Goal: Task Accomplishment & Management: Manage account settings

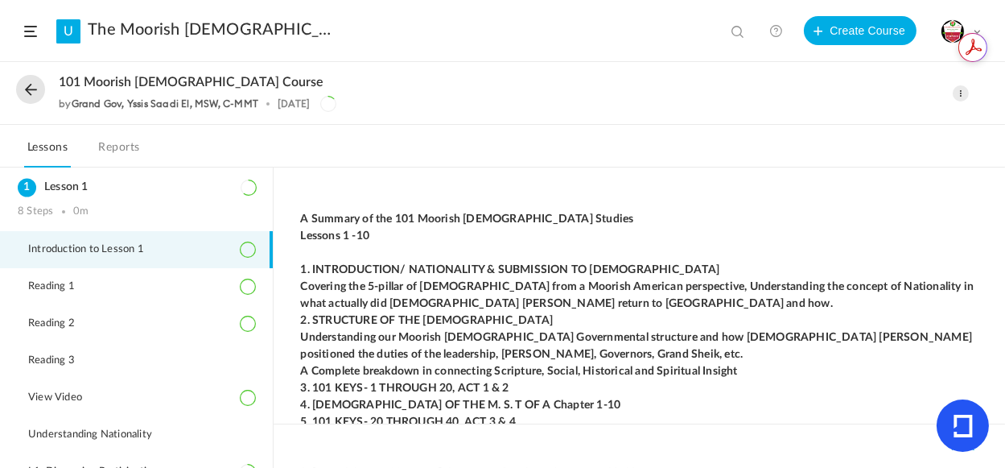
click at [67, 31] on link "U" at bounding box center [68, 31] width 24 height 24
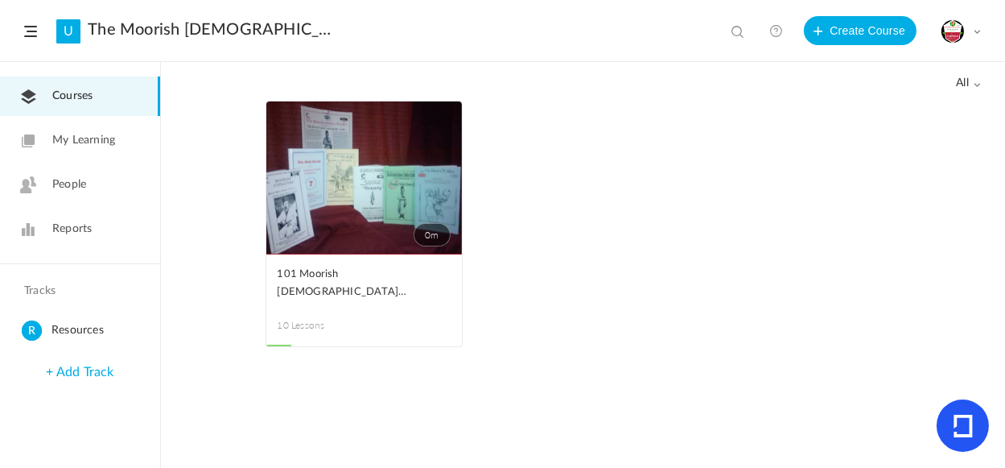
click at [977, 26] on div "My Profile University Settings Current Plan Billing Details Logout" at bounding box center [961, 31] width 40 height 24
click at [877, 103] on link "University Settings" at bounding box center [904, 101] width 151 height 30
click at [978, 30] on span at bounding box center [977, 31] width 8 height 8
click at [898, 131] on link "Current Plan" at bounding box center [904, 131] width 151 height 30
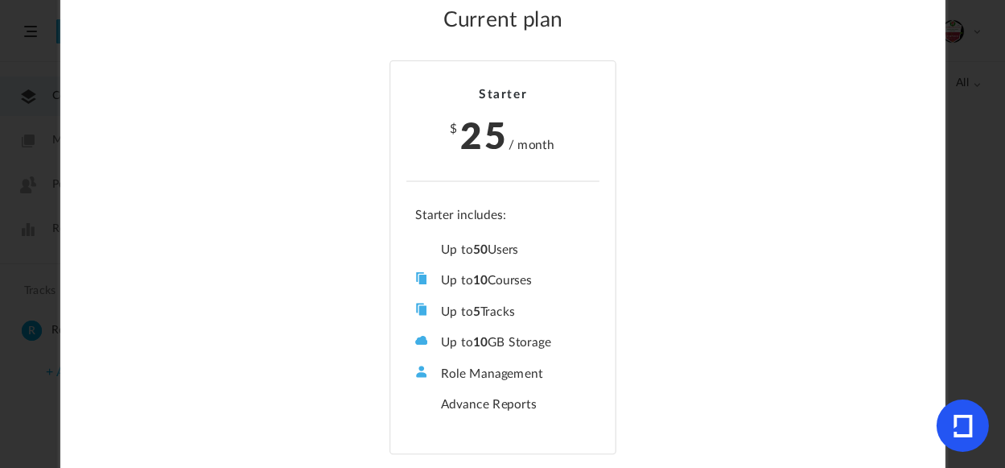
scroll to position [68, 0]
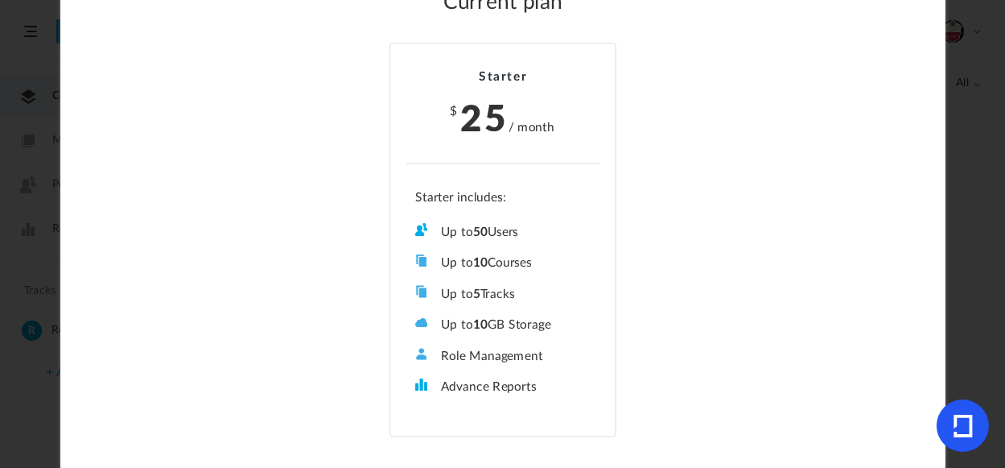
click at [417, 288] on span at bounding box center [421, 291] width 12 height 12
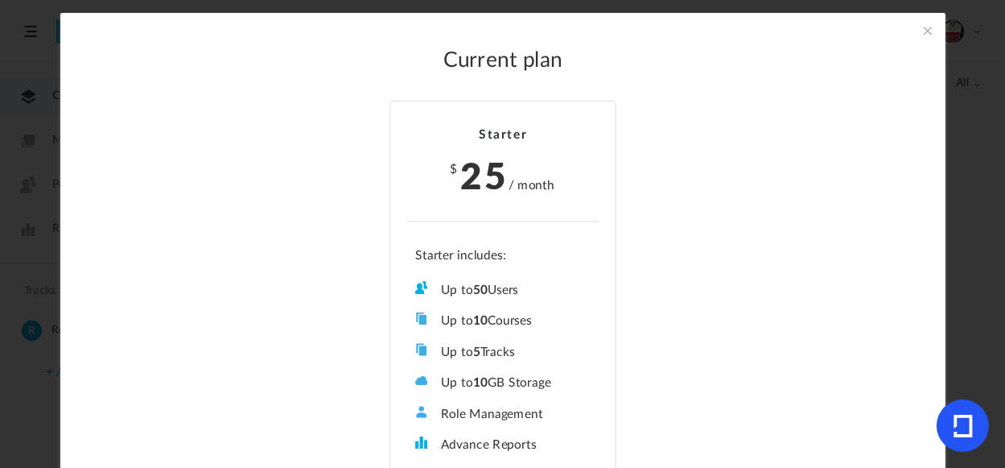
scroll to position [0, 0]
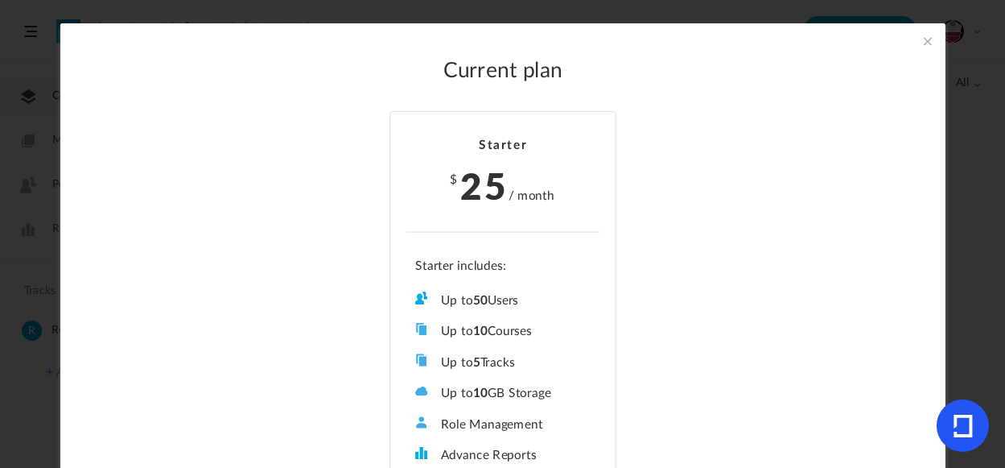
click at [930, 42] on span at bounding box center [928, 41] width 18 height 18
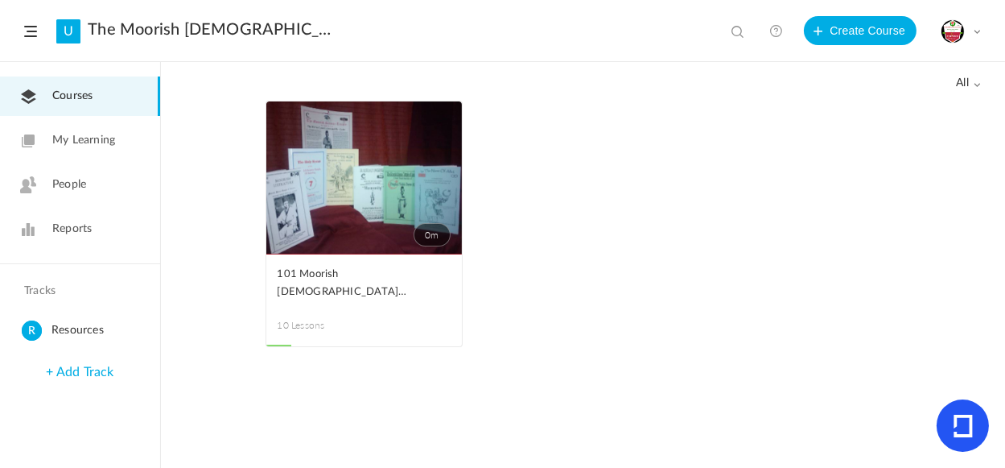
click at [85, 147] on span "My Learning" at bounding box center [83, 140] width 63 height 17
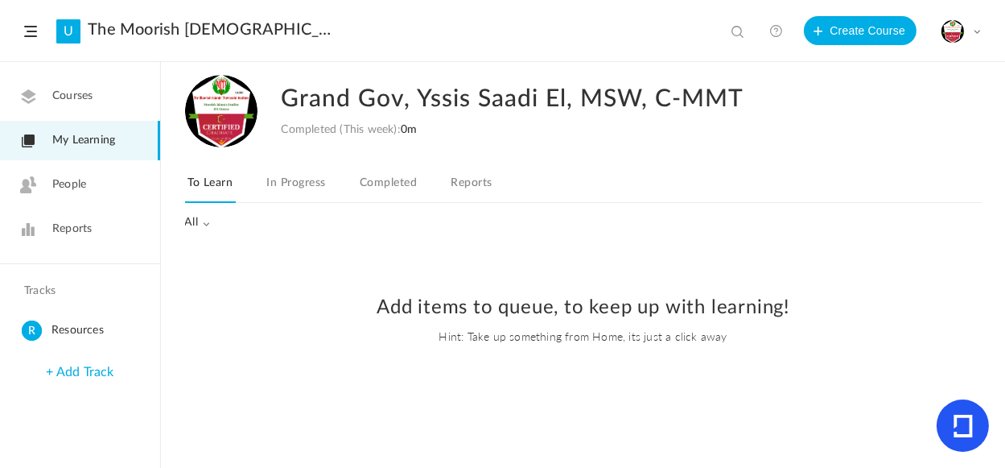
click at [84, 192] on span "People" at bounding box center [69, 184] width 34 height 17
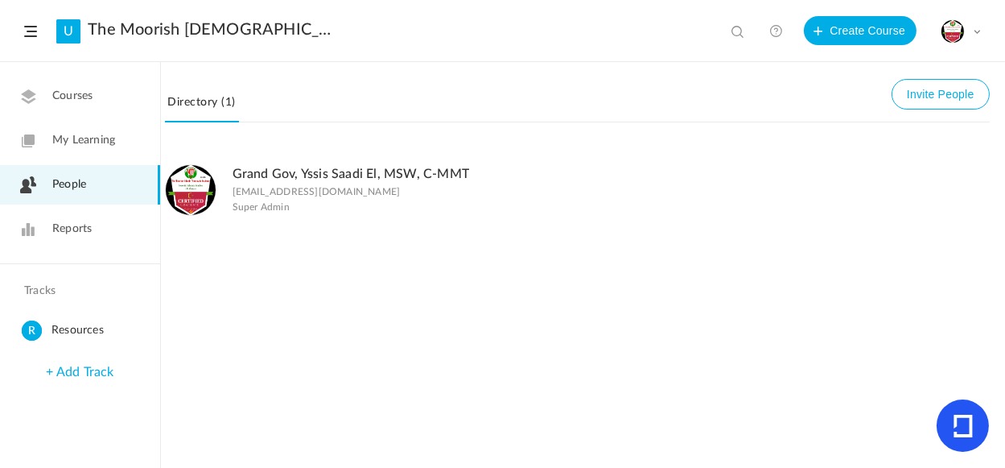
click at [89, 231] on span "Reports" at bounding box center [71, 229] width 39 height 17
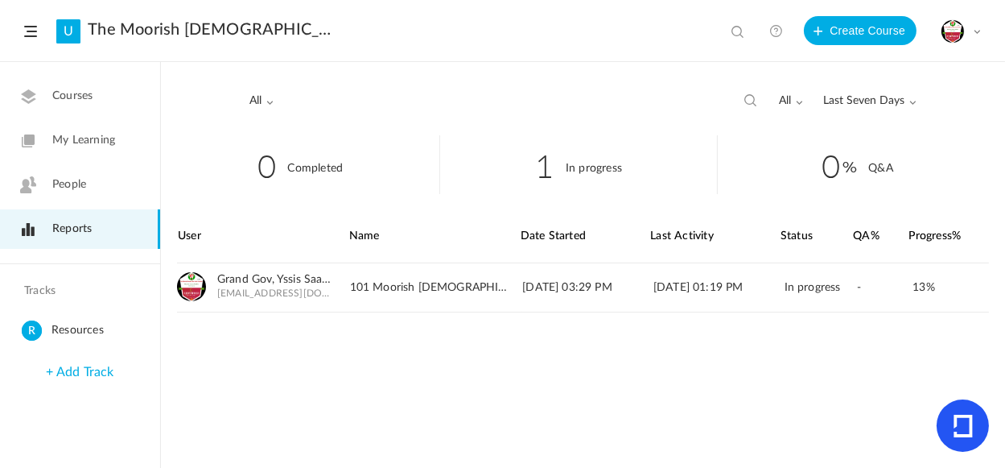
click at [68, 334] on span "Resources" at bounding box center [103, 330] width 102 height 20
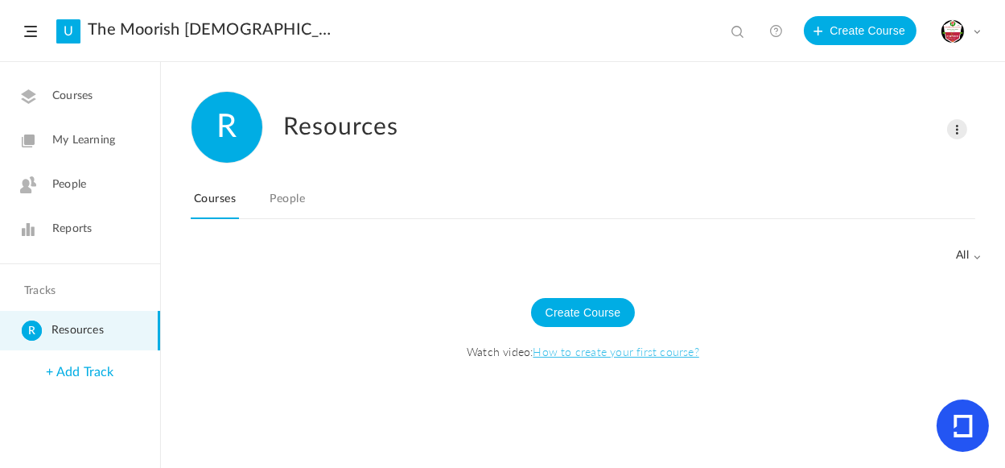
click at [75, 374] on link "+ Add Track" at bounding box center [80, 371] width 68 height 13
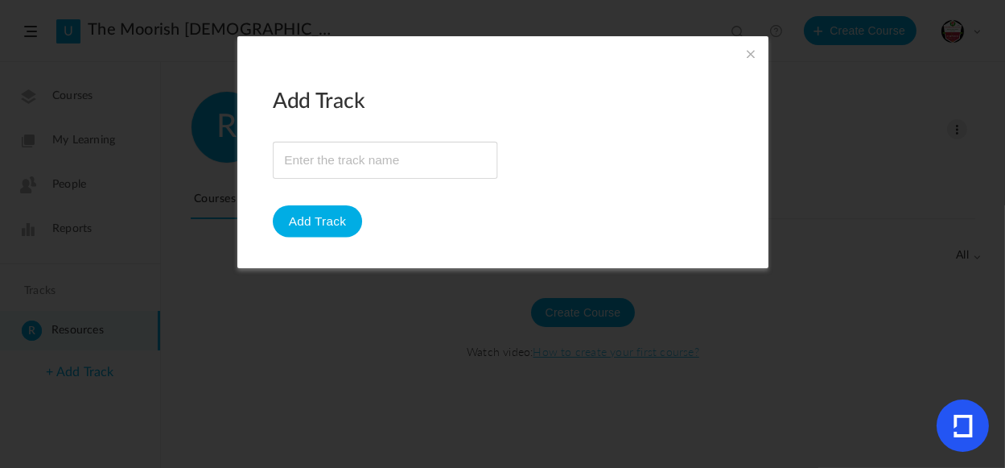
click at [748, 55] on span at bounding box center [751, 54] width 18 height 18
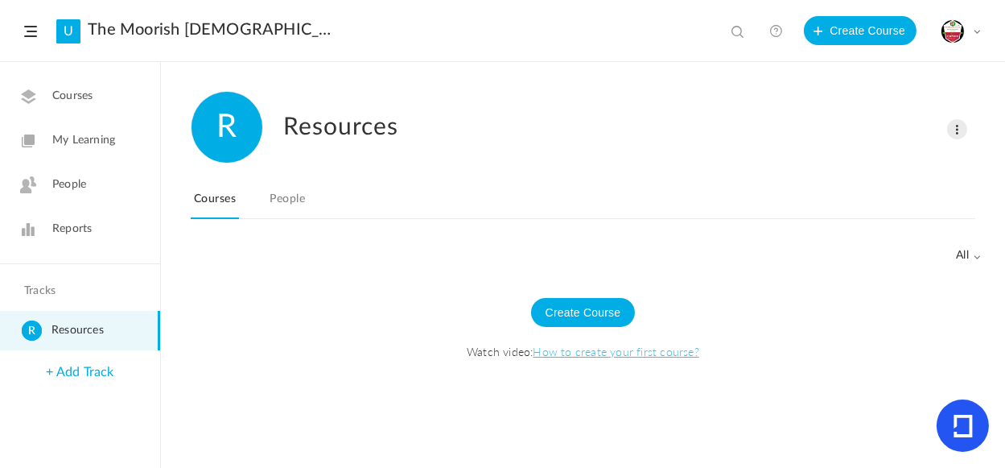
click at [76, 332] on span "Resources" at bounding box center [103, 330] width 102 height 20
click at [289, 203] on link "People" at bounding box center [288, 203] width 42 height 31
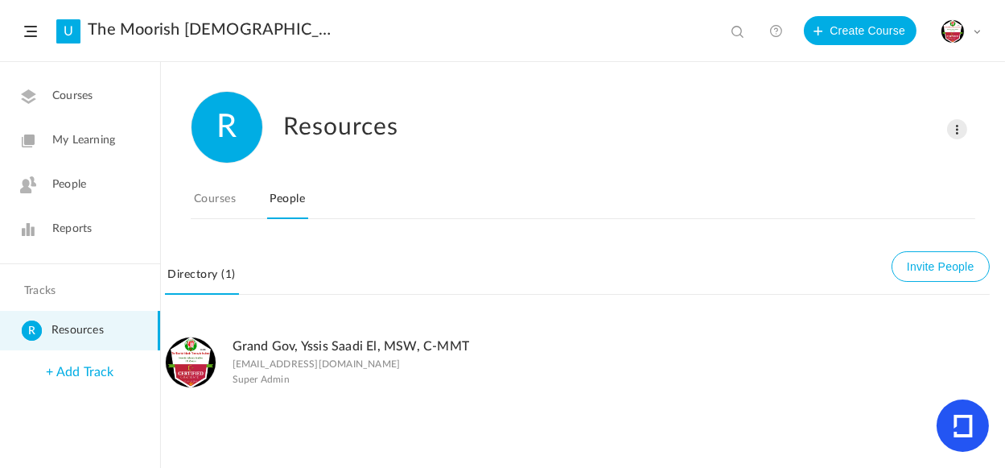
click at [225, 200] on link "Courses" at bounding box center [215, 203] width 48 height 31
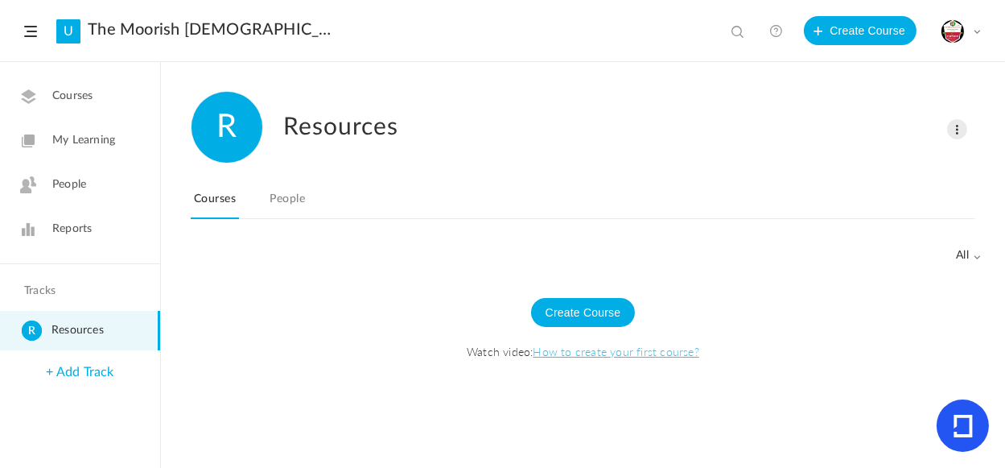
click at [958, 130] on span at bounding box center [957, 129] width 20 height 20
click at [869, 159] on link "Edit" at bounding box center [907, 163] width 119 height 30
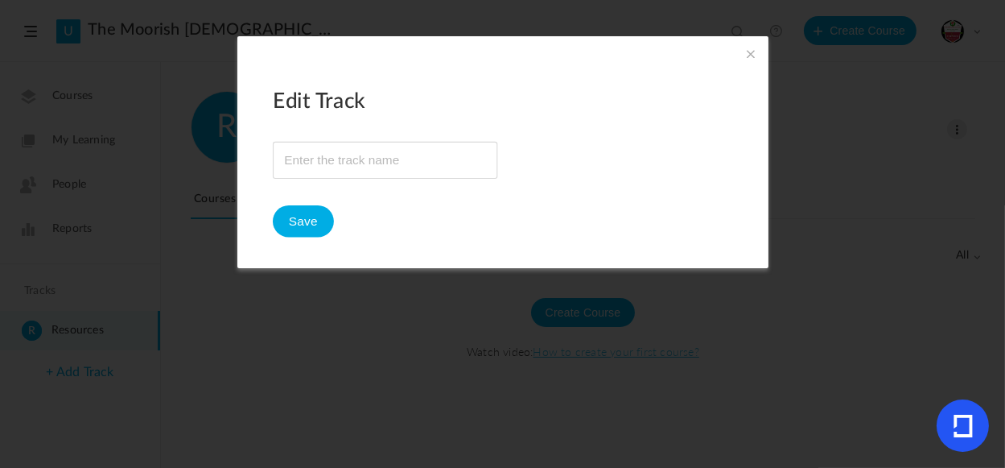
type input "Resources"
click at [313, 221] on button "Save" at bounding box center [303, 221] width 61 height 32
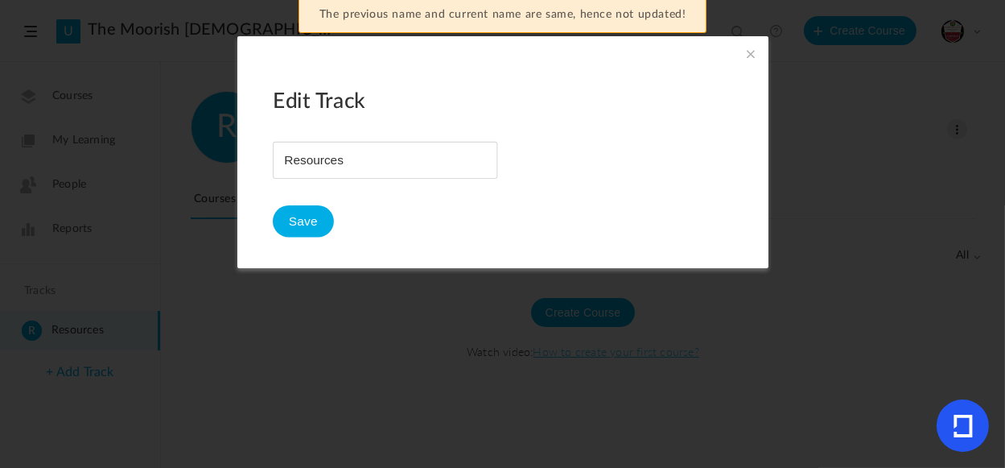
click at [750, 54] on span at bounding box center [751, 54] width 18 height 18
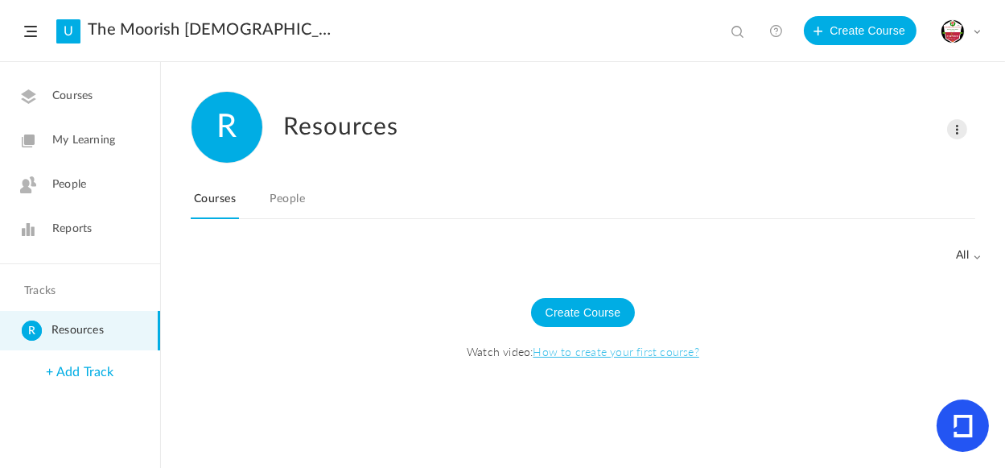
click at [91, 376] on link "+ Add Track" at bounding box center [80, 371] width 68 height 13
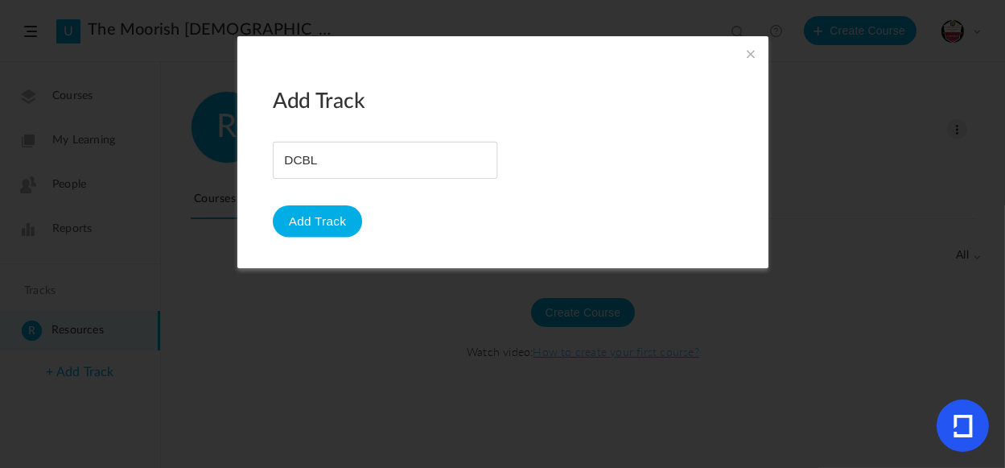
type input "DCBL"
click at [322, 217] on button "Add Track" at bounding box center [317, 221] width 89 height 32
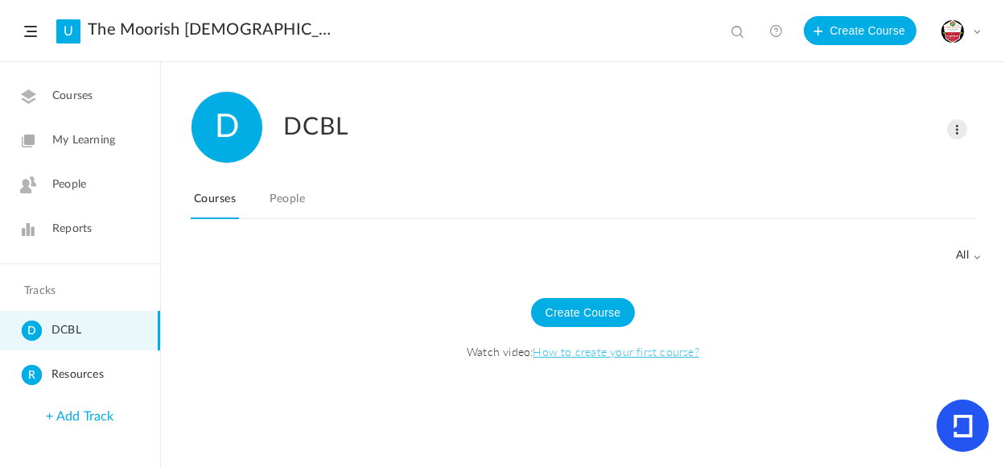
click at [70, 336] on span "DCBL" at bounding box center [103, 330] width 102 height 20
click at [68, 101] on span "Courses" at bounding box center [72, 96] width 40 height 17
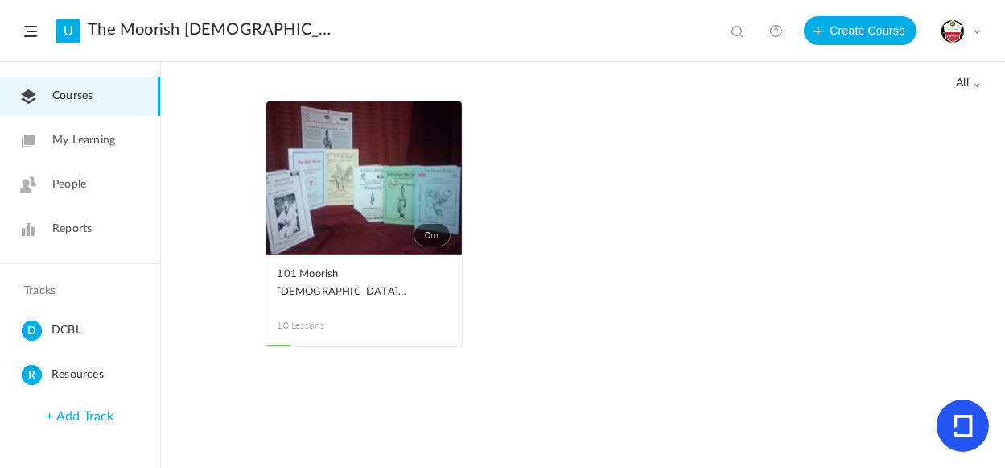
click at [78, 326] on span "DCBL" at bounding box center [103, 330] width 102 height 20
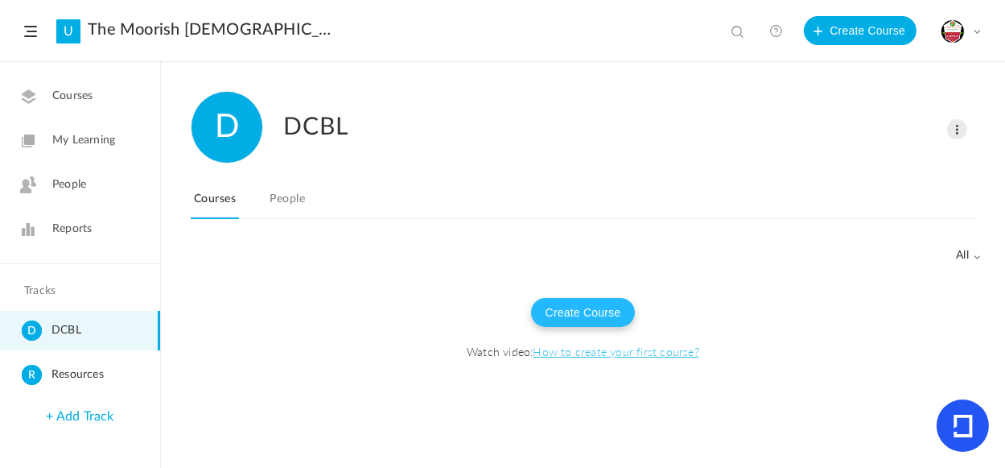
click at [597, 318] on button "Create Course" at bounding box center [583, 312] width 105 height 29
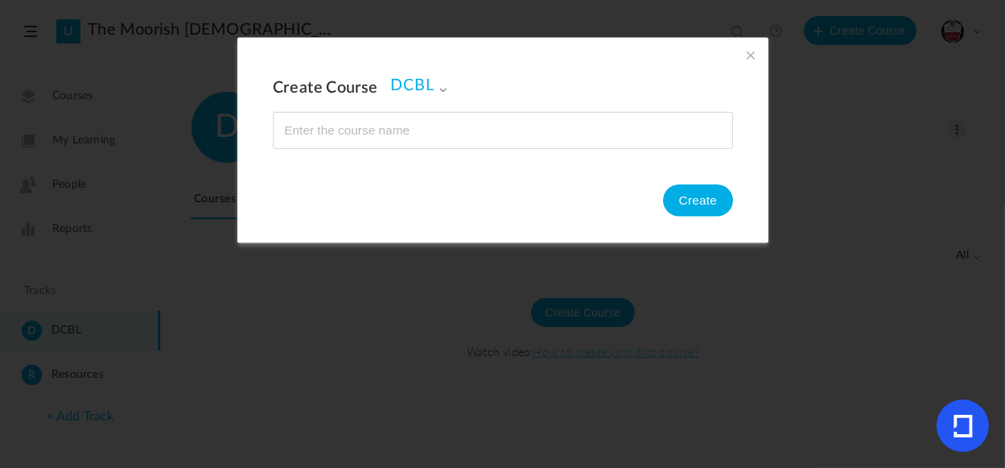
click at [438, 85] on span at bounding box center [442, 89] width 9 height 9
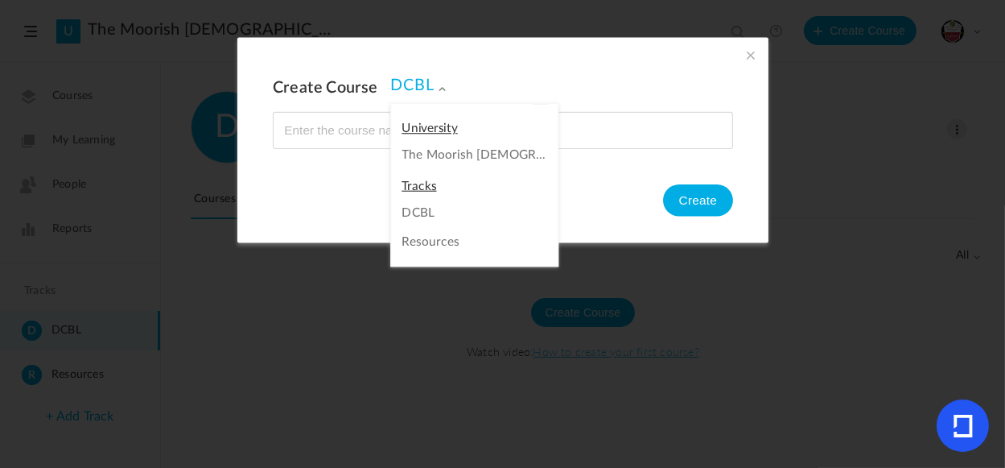
click at [333, 215] on div "Create Course DCBL The Moorish Islamic Therocratic Insitute. MITI DCBL Resource…" at bounding box center [502, 139] width 531 height 205
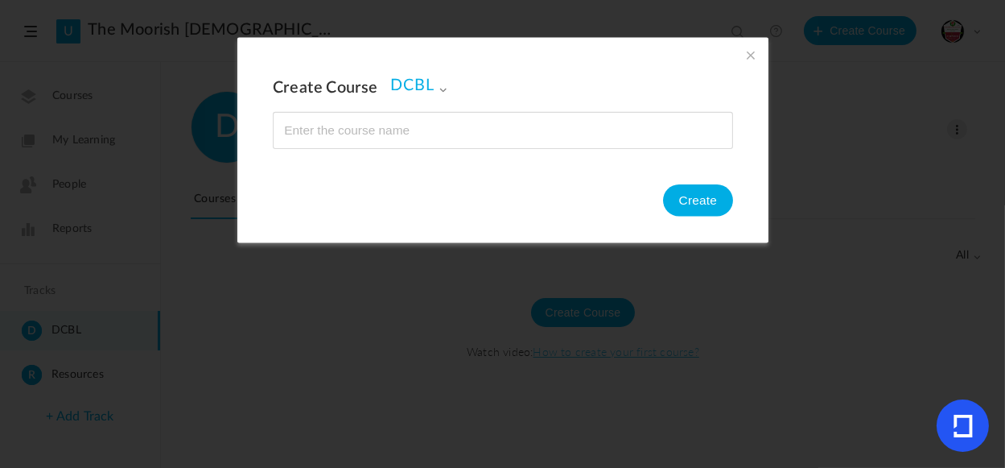
click at [438, 93] on span at bounding box center [442, 89] width 9 height 9
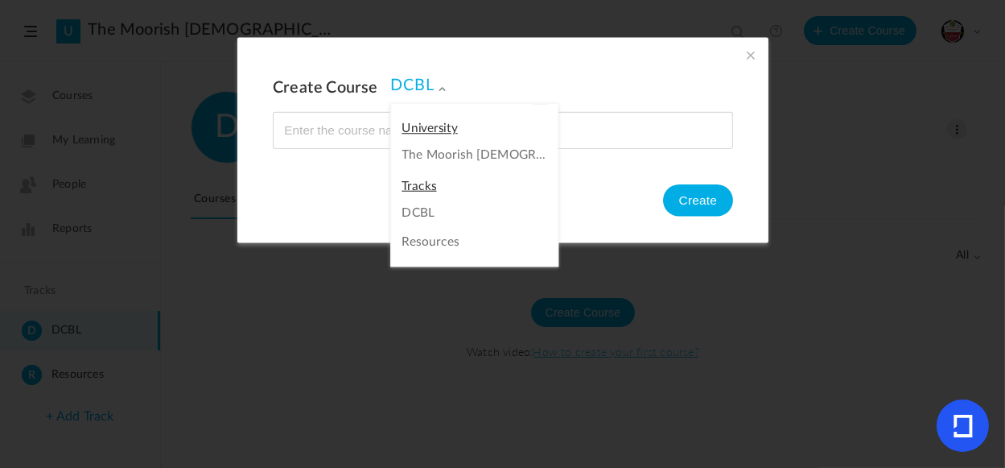
click at [422, 187] on ul "DCBL Resources" at bounding box center [474, 213] width 167 height 87
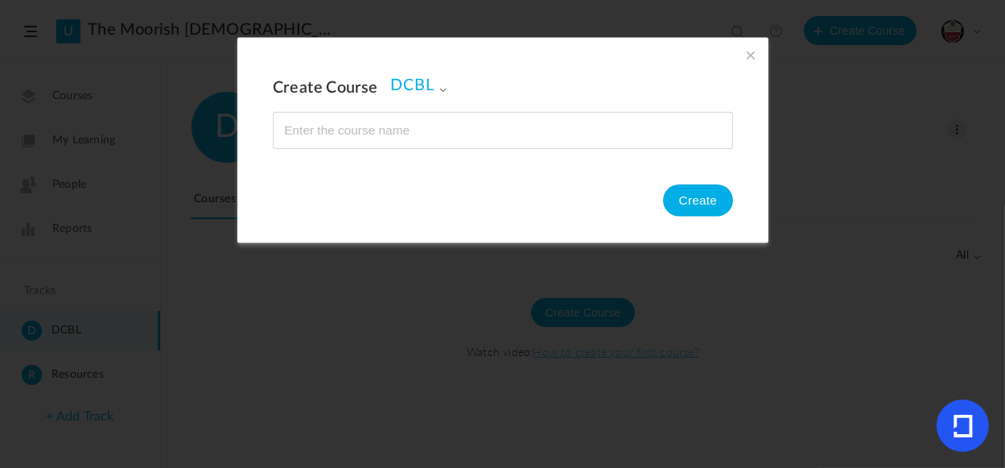
click at [440, 91] on span at bounding box center [442, 89] width 9 height 9
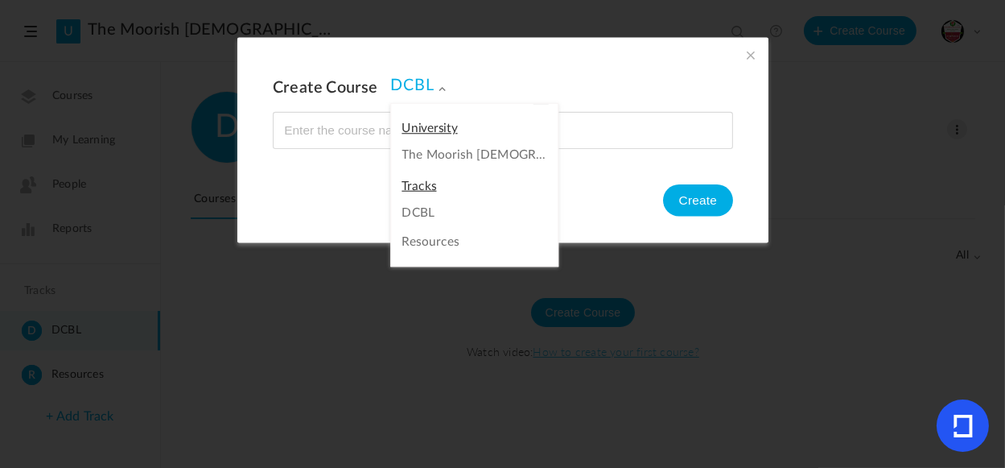
click at [419, 216] on link "DCBL" at bounding box center [474, 212] width 145 height 15
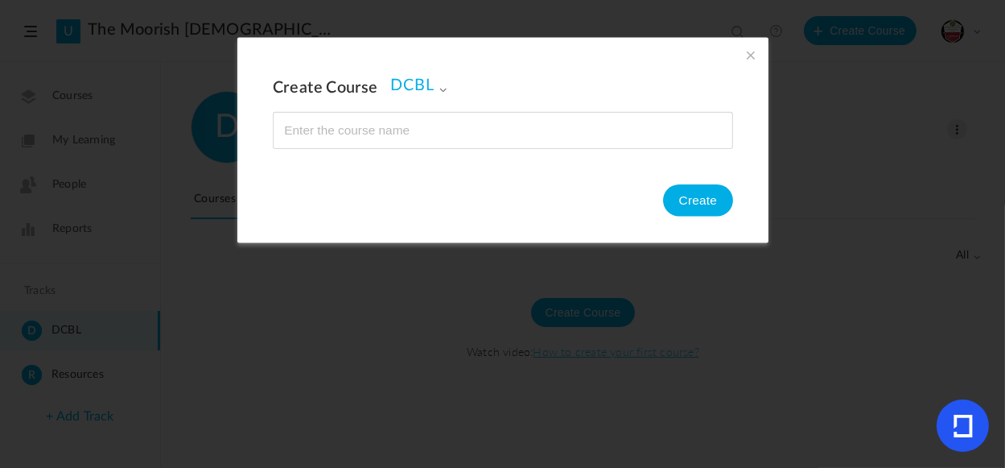
click at [433, 93] on span "DCBL" at bounding box center [418, 85] width 57 height 19
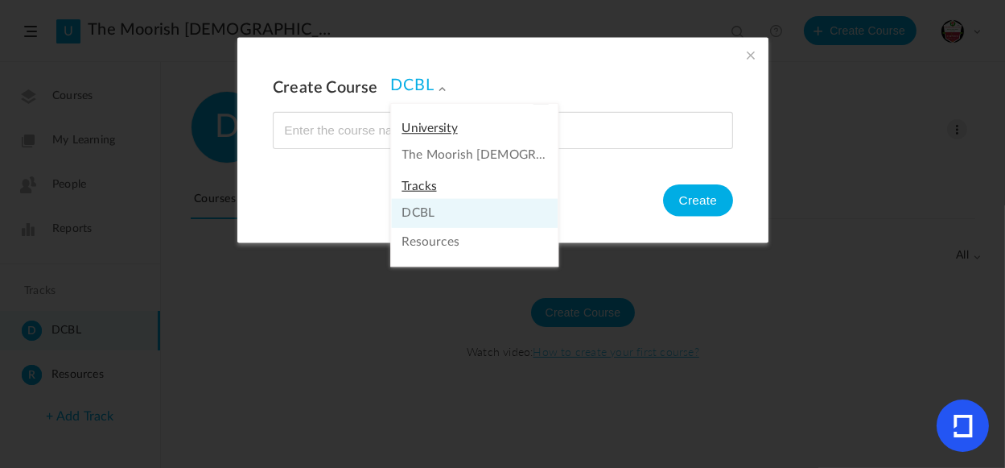
click at [436, 244] on link "Resources" at bounding box center [474, 242] width 145 height 15
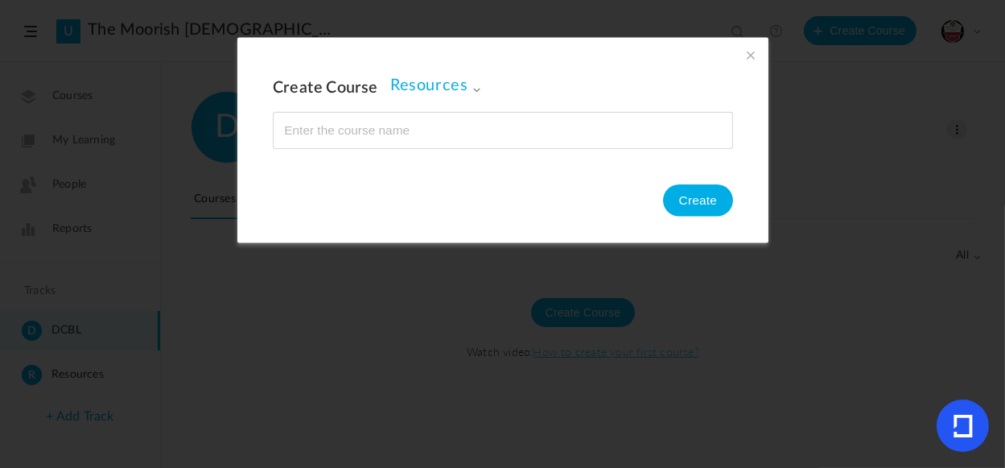
click at [440, 89] on span "Resources" at bounding box center [435, 85] width 91 height 19
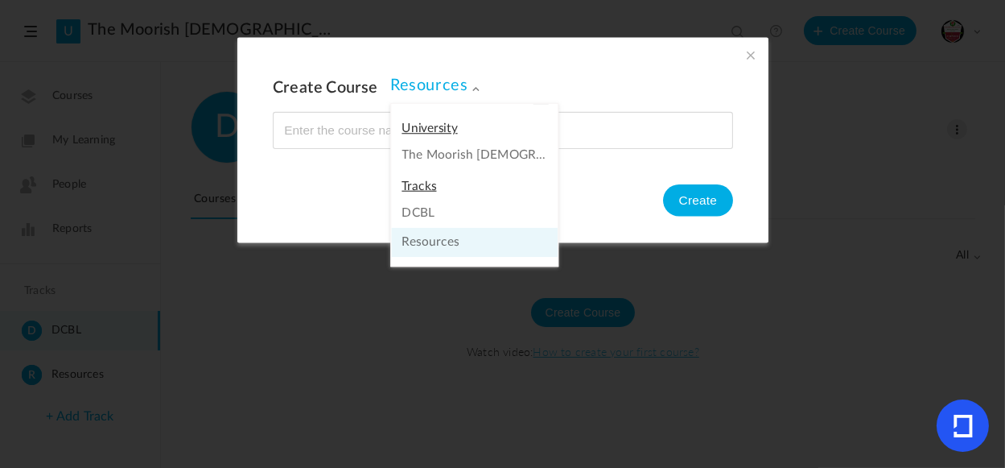
click at [414, 189] on ul "DCBL Resources" at bounding box center [474, 213] width 167 height 87
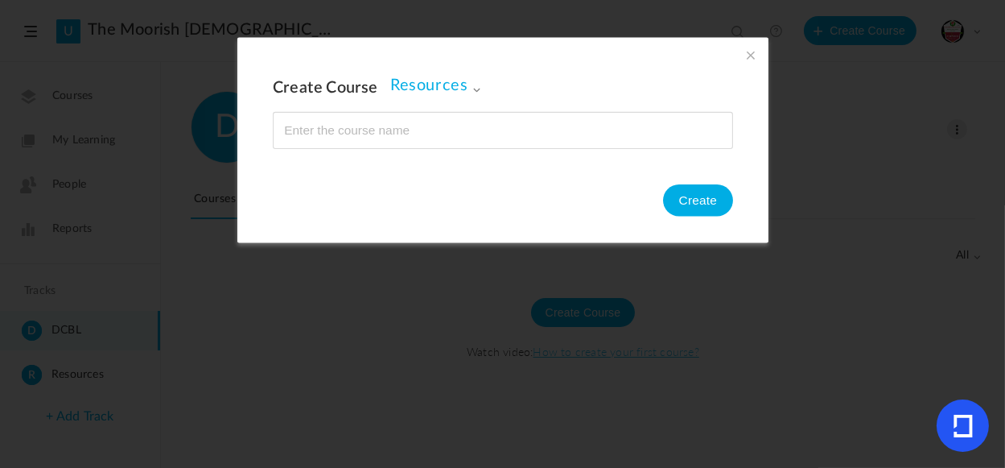
click at [746, 63] on span at bounding box center [751, 55] width 18 height 18
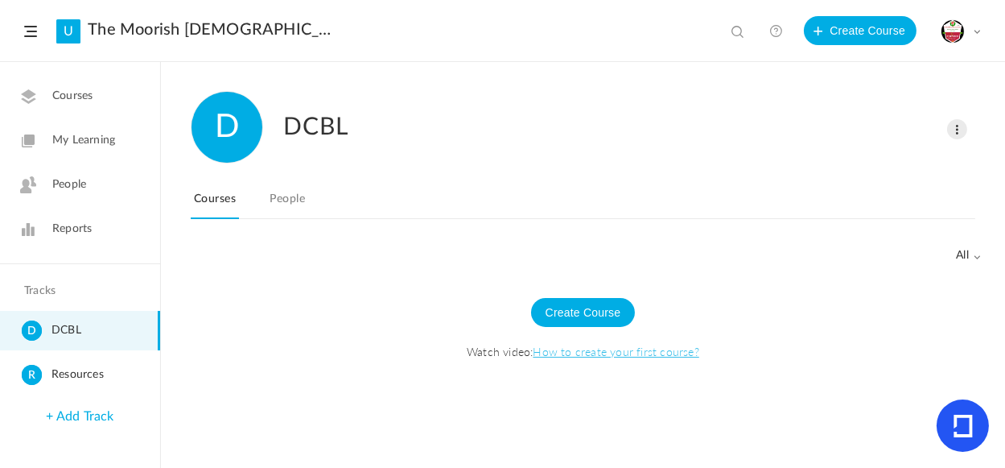
click at [739, 31] on span at bounding box center [740, 33] width 16 height 16
type input "tracks"
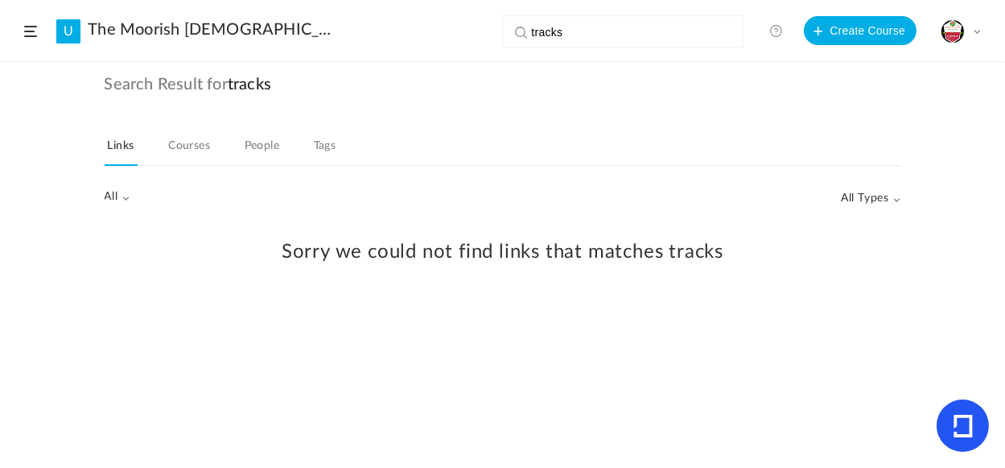
click at [36, 31] on span at bounding box center [30, 31] width 13 height 11
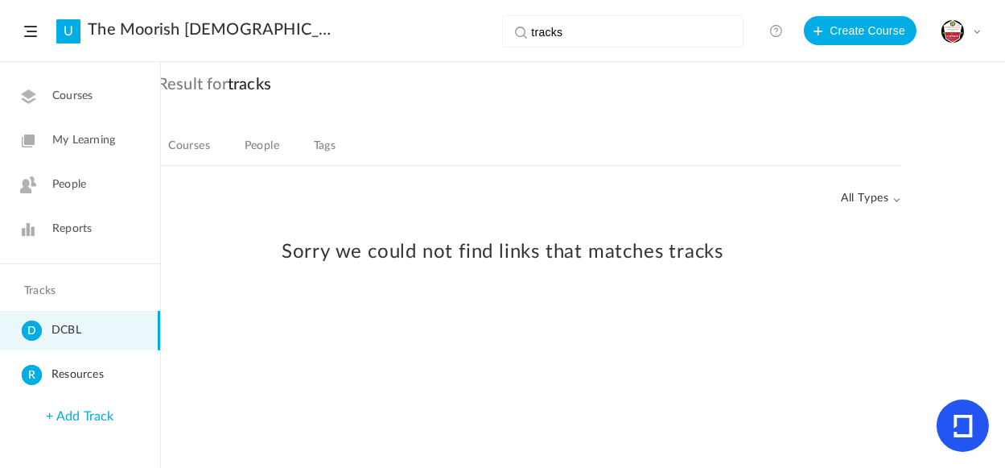
click at [97, 138] on span "My Learning" at bounding box center [83, 140] width 63 height 17
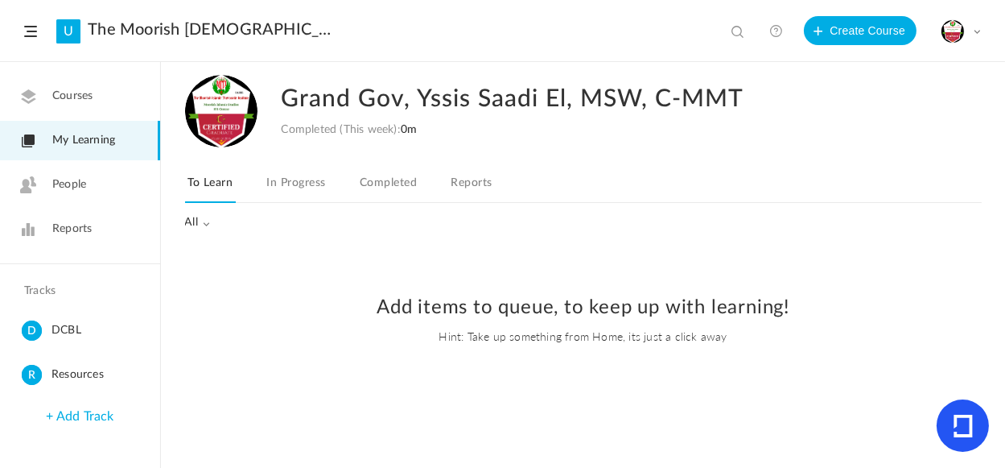
click at [62, 95] on span "Courses" at bounding box center [72, 96] width 40 height 17
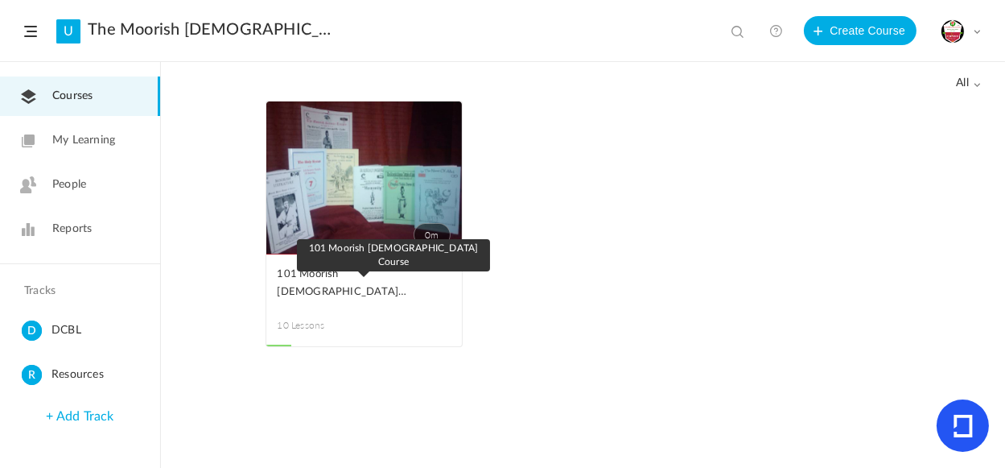
click at [317, 283] on link "101 Moorish [DEMOGRAPHIC_DATA] Course" at bounding box center [364, 284] width 173 height 36
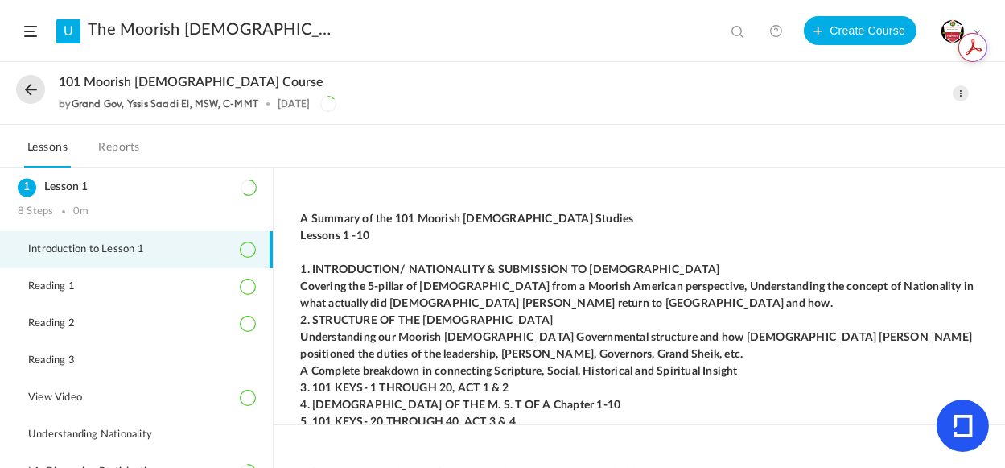
click at [120, 145] on link "Reports" at bounding box center [119, 152] width 47 height 31
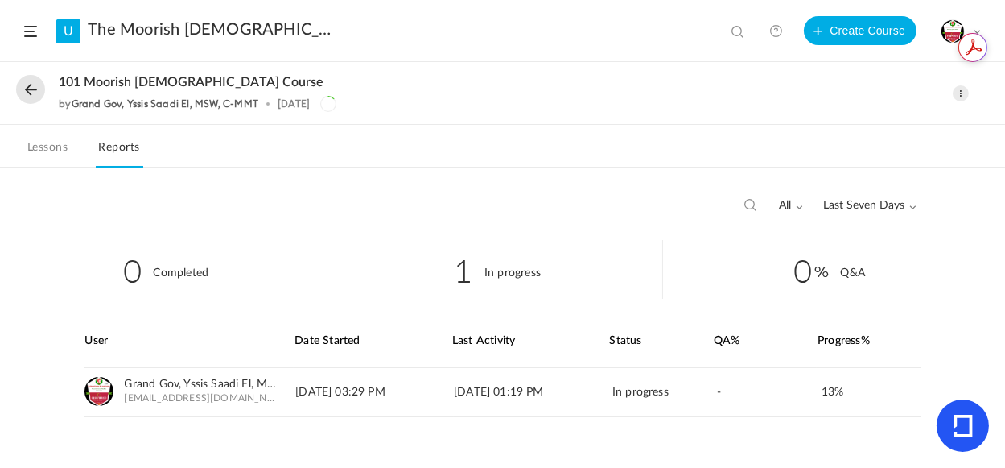
click at [40, 143] on link "Lessons" at bounding box center [47, 152] width 47 height 31
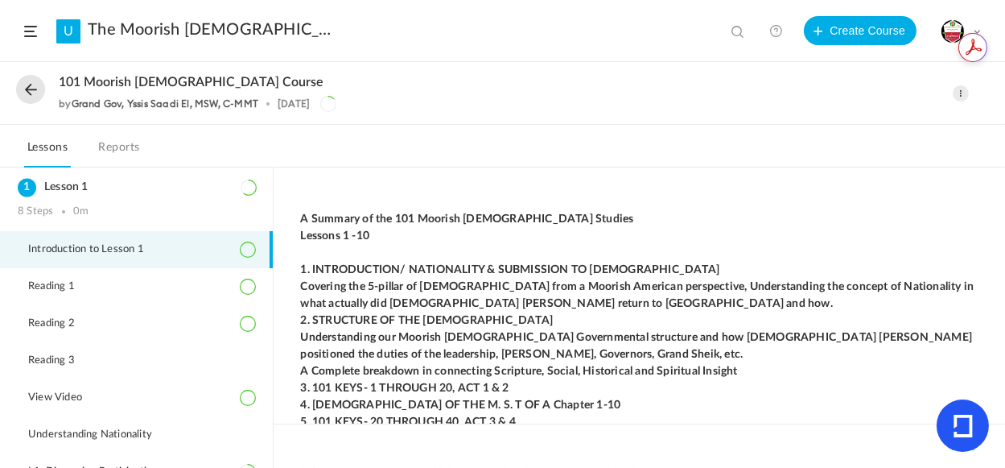
scroll to position [72, 0]
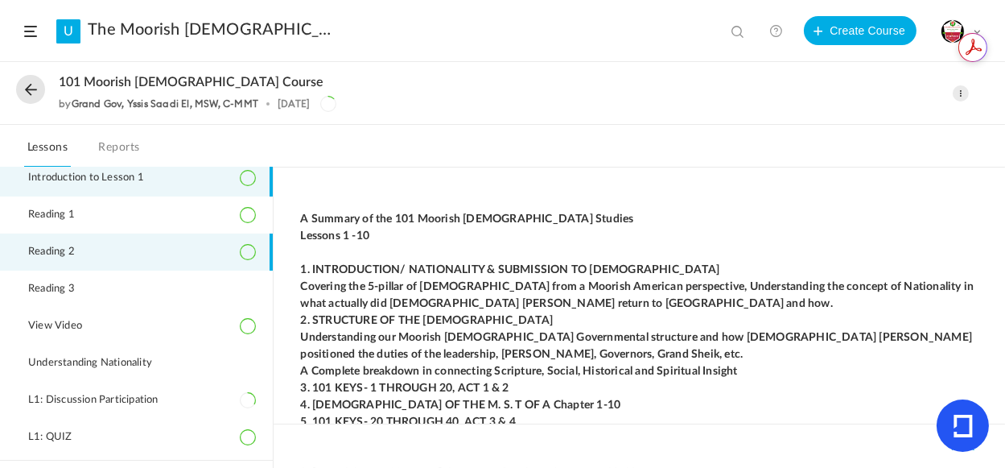
click at [241, 250] on icon at bounding box center [248, 252] width 16 height 16
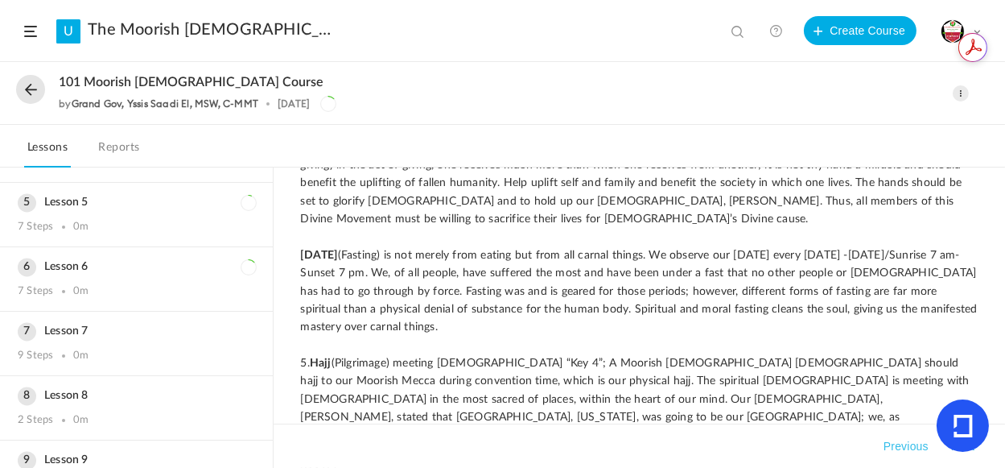
scroll to position [549, 0]
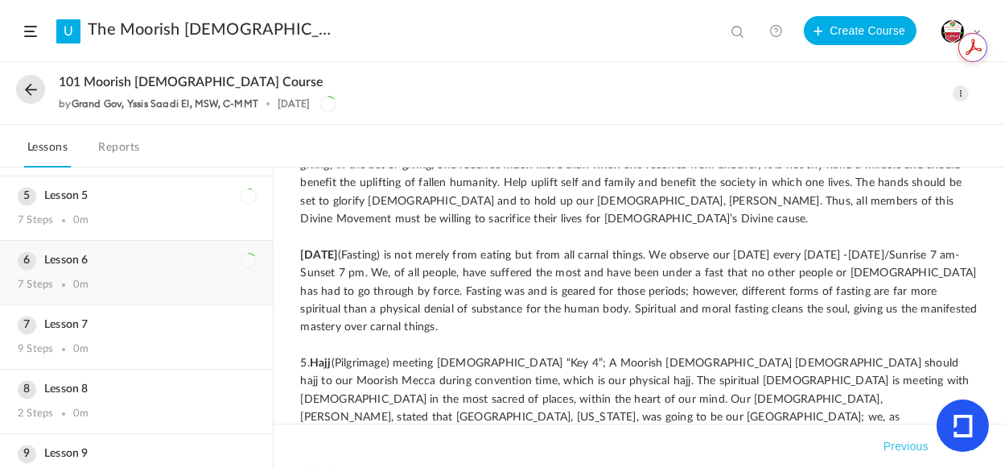
click at [130, 270] on div "Lesson 6 7 Steps 0m" at bounding box center [136, 273] width 273 height 64
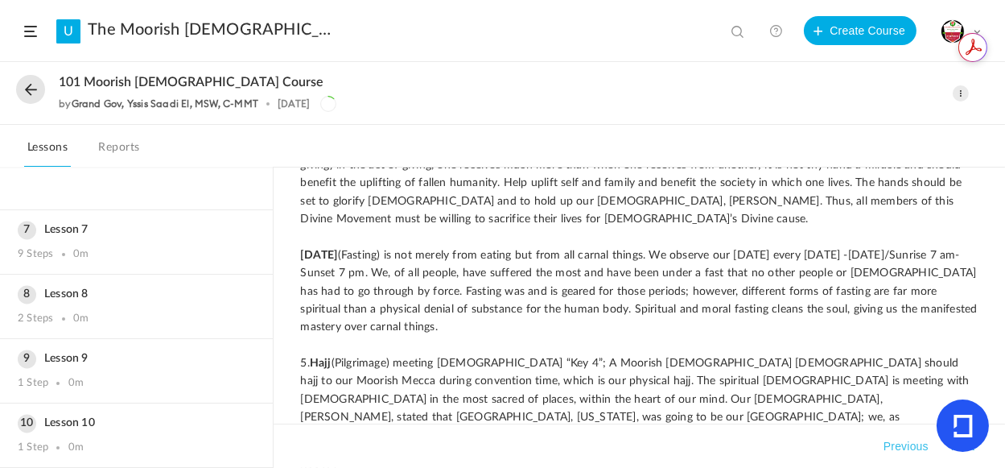
scroll to position [251, 0]
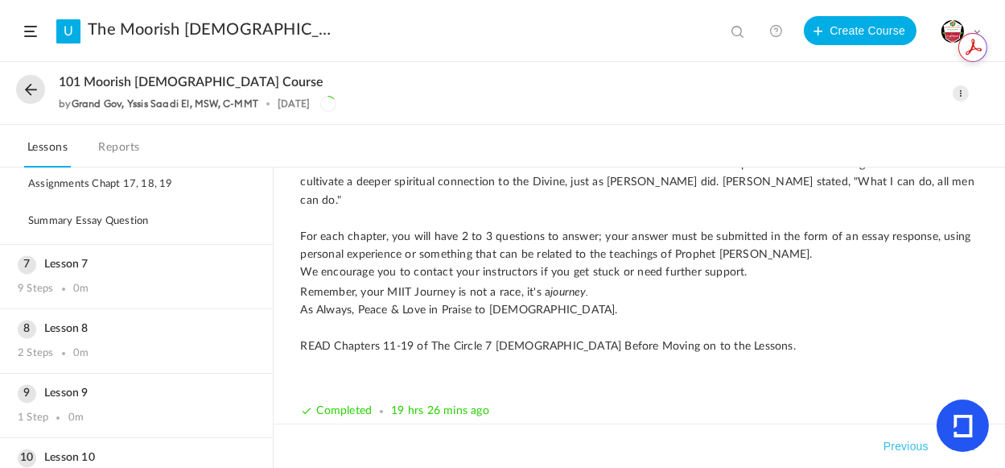
scroll to position [601, 0]
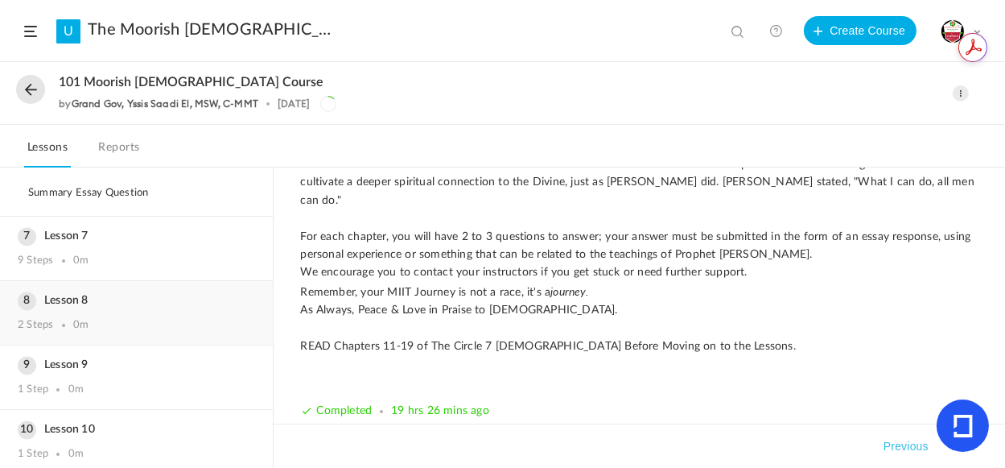
click at [114, 311] on div "Lesson 8 2 Steps 0m" at bounding box center [136, 313] width 273 height 64
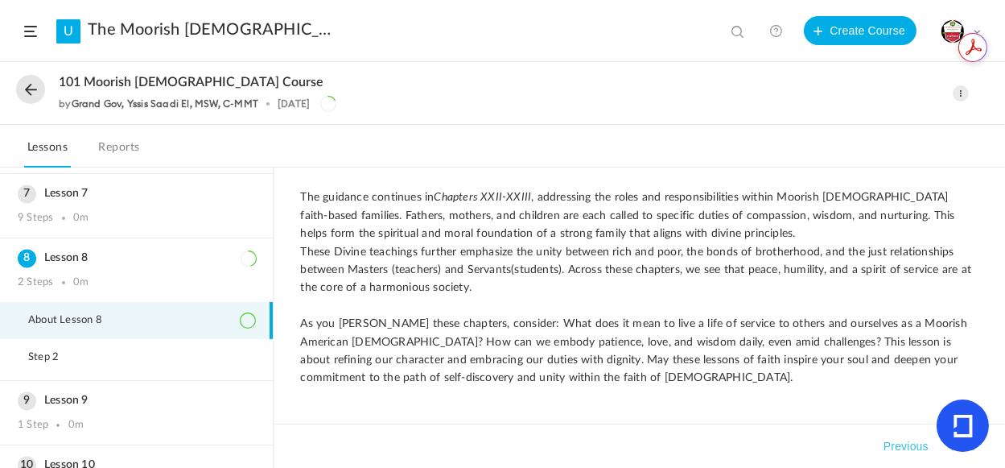
scroll to position [303, 0]
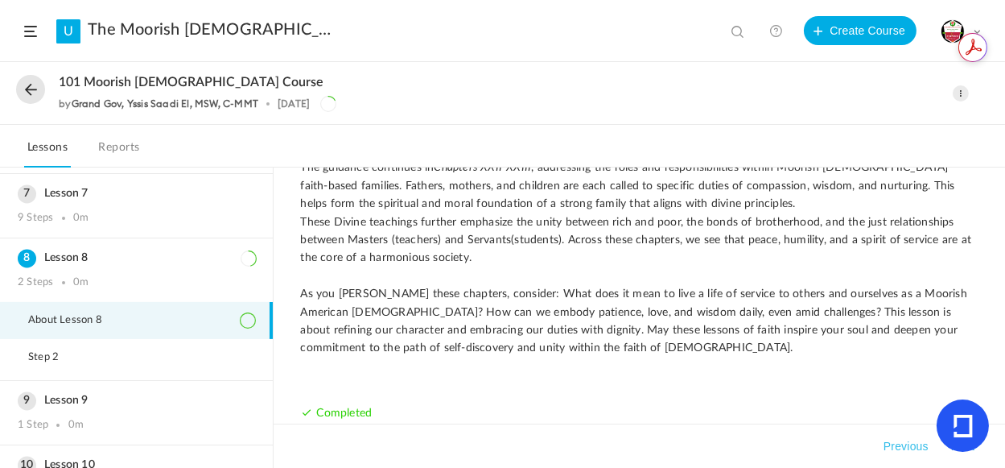
click at [962, 93] on span at bounding box center [961, 93] width 16 height 16
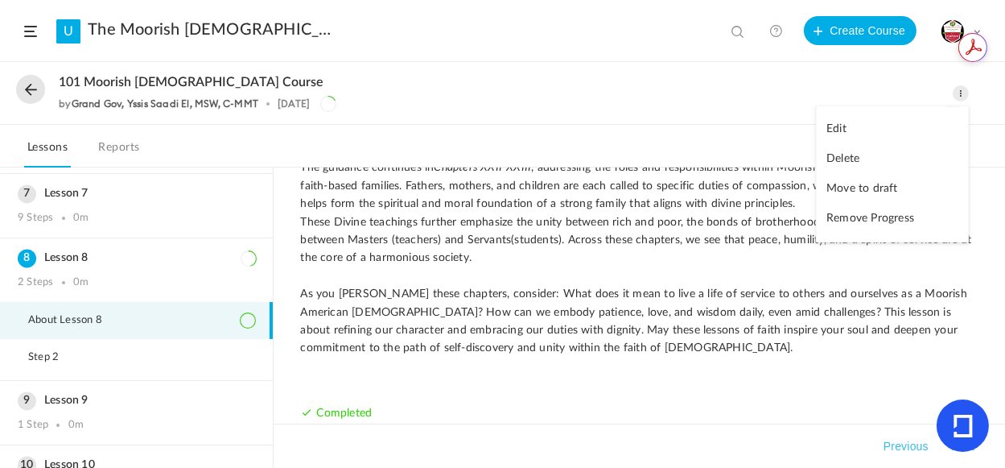
click at [731, 118] on div "101 Moorish Islamic Course by Grand Gov, Yssis Saadi El, MSW, C-MMT 1 Sep Edit …" at bounding box center [502, 94] width 1005 height 62
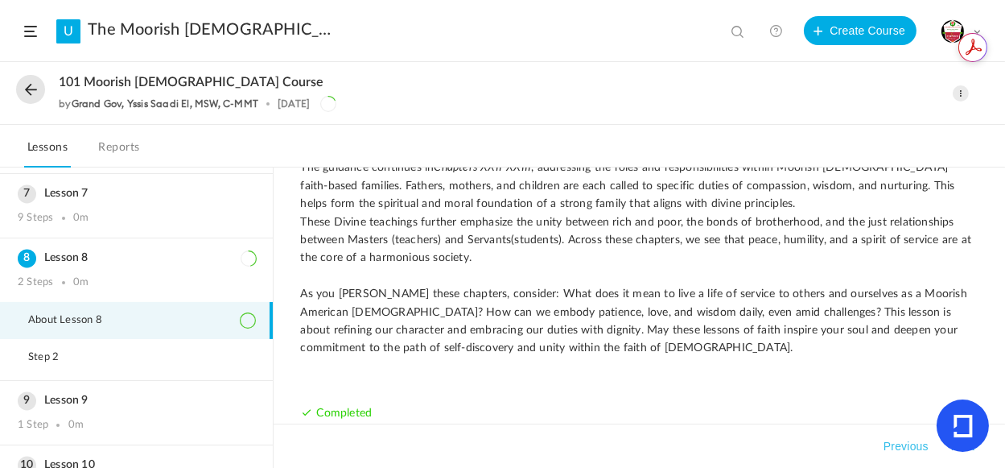
click at [43, 33] on header "U The Moorish Islamic Therocratic Insitute. MITI tracks View all No results Cre…" at bounding box center [502, 31] width 1005 height 62
click at [29, 33] on span at bounding box center [30, 31] width 13 height 11
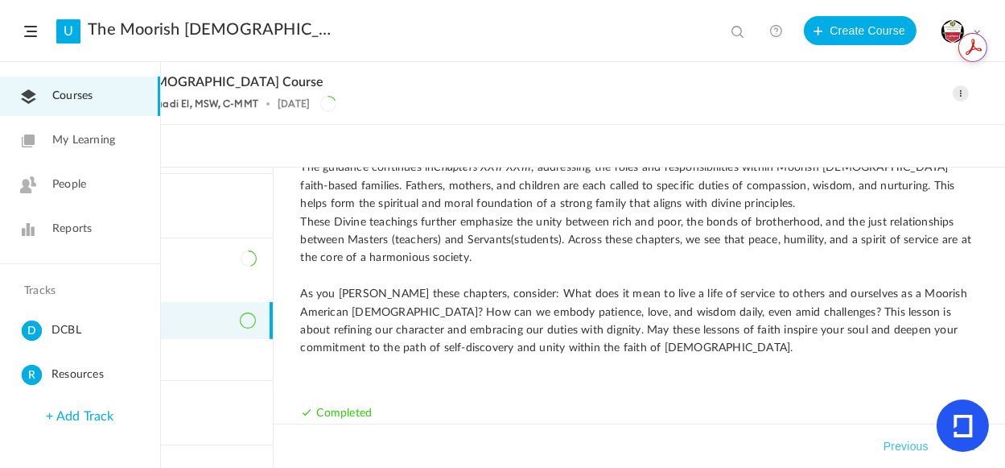
click at [774, 31] on link at bounding box center [776, 30] width 32 height 32
click at [757, 96] on div "by Grand Gov, Yssis Saadi El, MSW, C-MMT 1 Sep" at bounding box center [453, 104] width 788 height 16
click at [964, 92] on span at bounding box center [961, 93] width 16 height 16
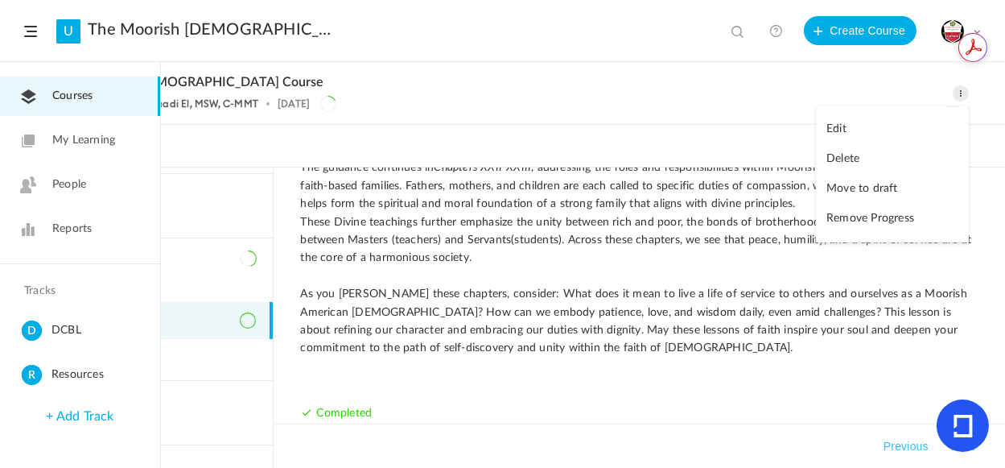
click at [744, 96] on div "by Grand Gov, Yssis Saadi El, MSW, C-MMT 1 Sep" at bounding box center [453, 104] width 788 height 16
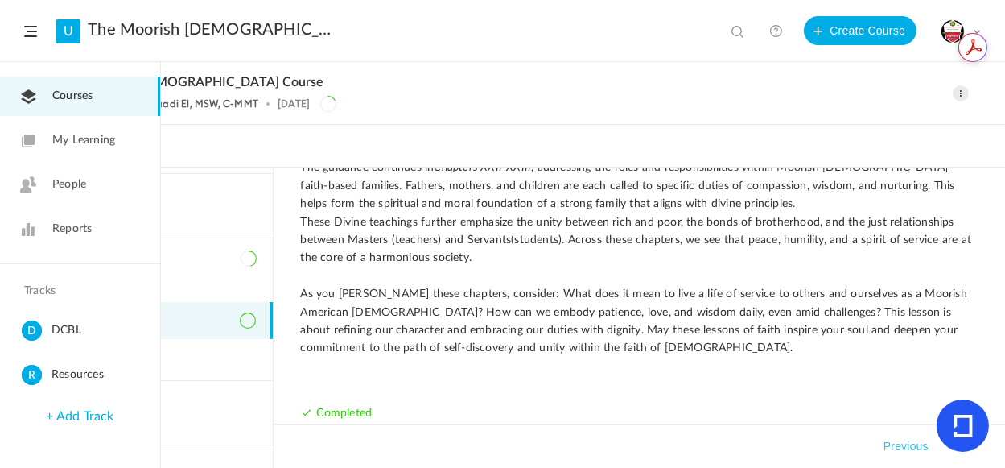
click at [976, 28] on span at bounding box center [977, 31] width 8 height 8
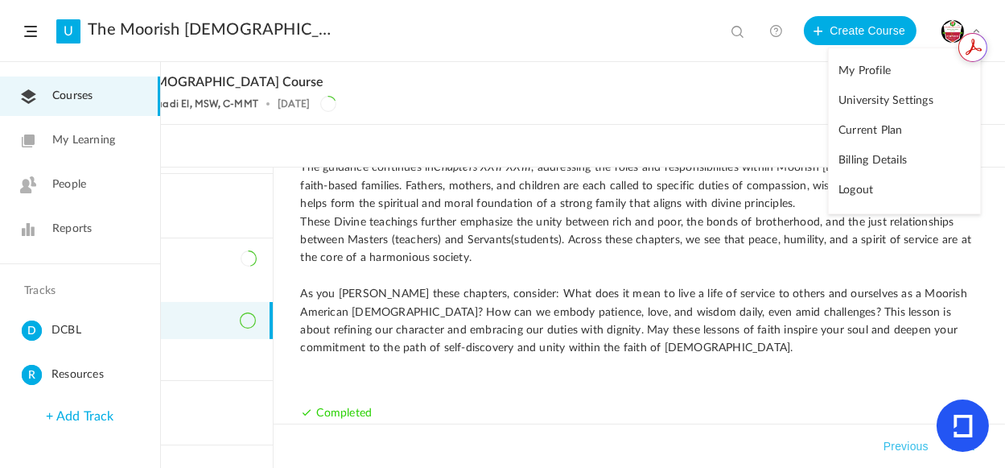
click at [389, 48] on header "U The Moorish Islamic Therocratic Insitute. MITI tracks View all No results Cre…" at bounding box center [502, 31] width 1005 height 62
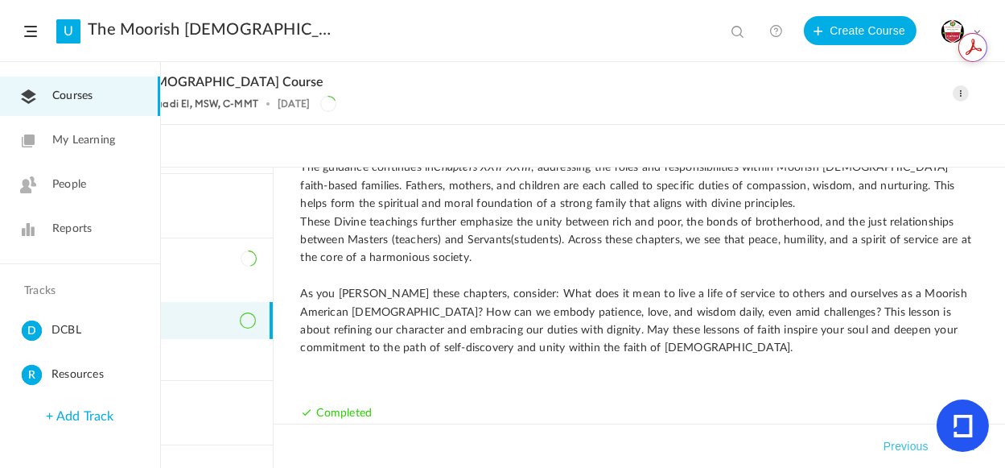
click at [60, 141] on span "My Learning" at bounding box center [83, 140] width 63 height 17
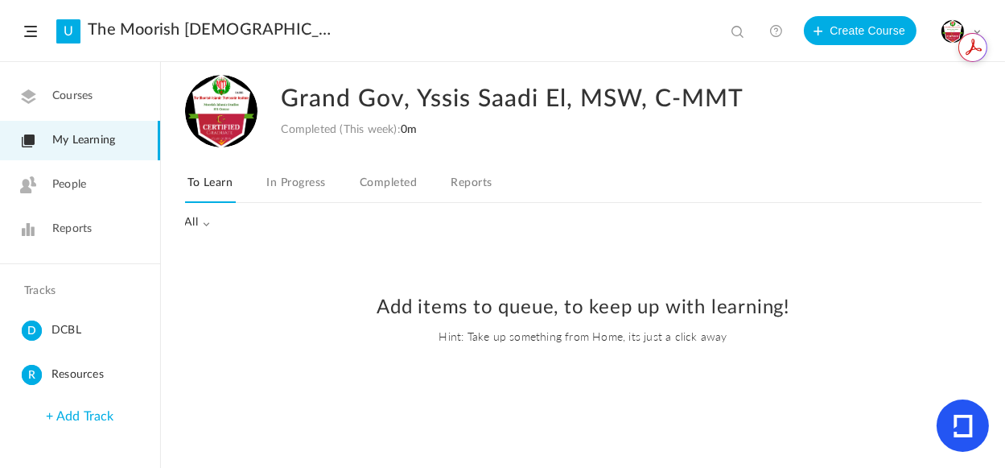
click at [75, 226] on span "Reports" at bounding box center [71, 229] width 39 height 17
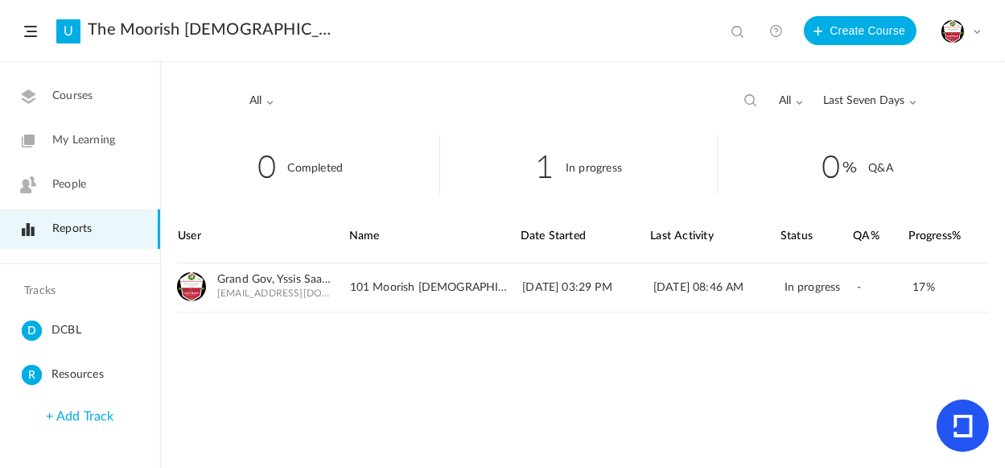
click at [37, 327] on cite "D" at bounding box center [32, 331] width 20 height 22
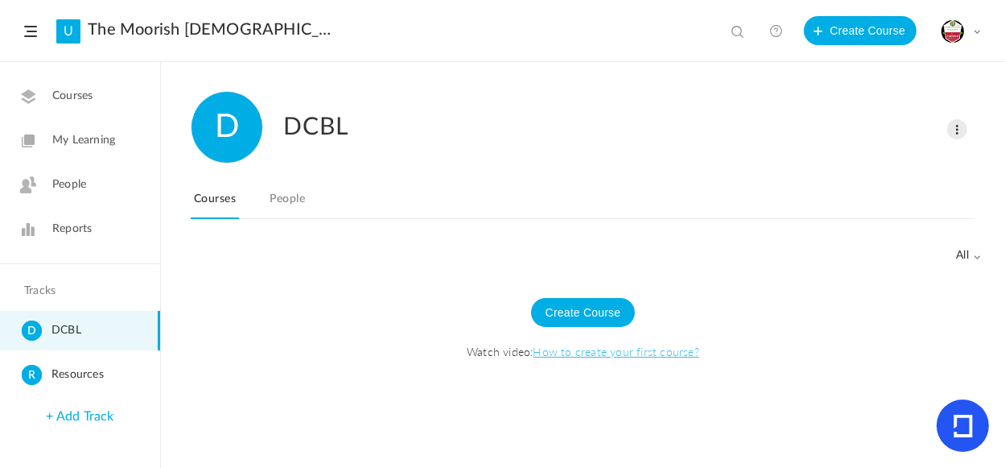
click at [956, 127] on span at bounding box center [957, 129] width 20 height 20
click at [873, 159] on link "Edit" at bounding box center [907, 163] width 119 height 30
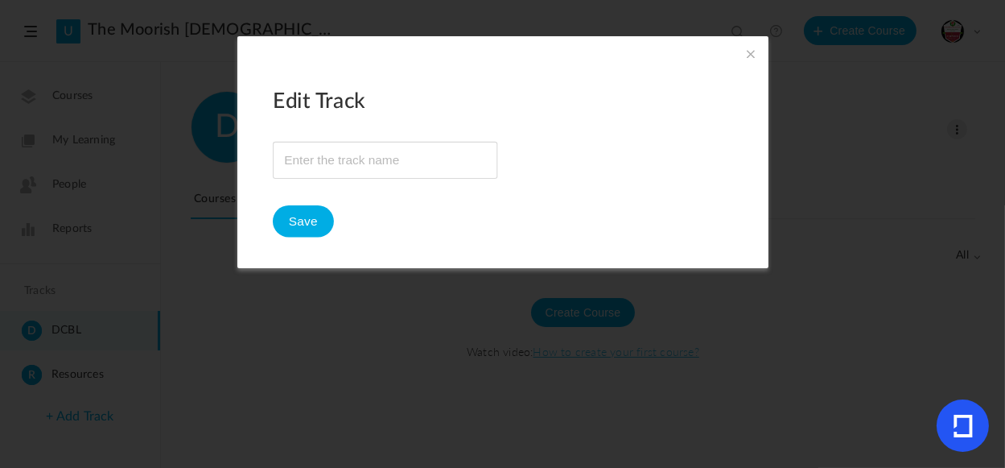
type input "DCBL"
click at [749, 52] on span at bounding box center [751, 54] width 18 height 18
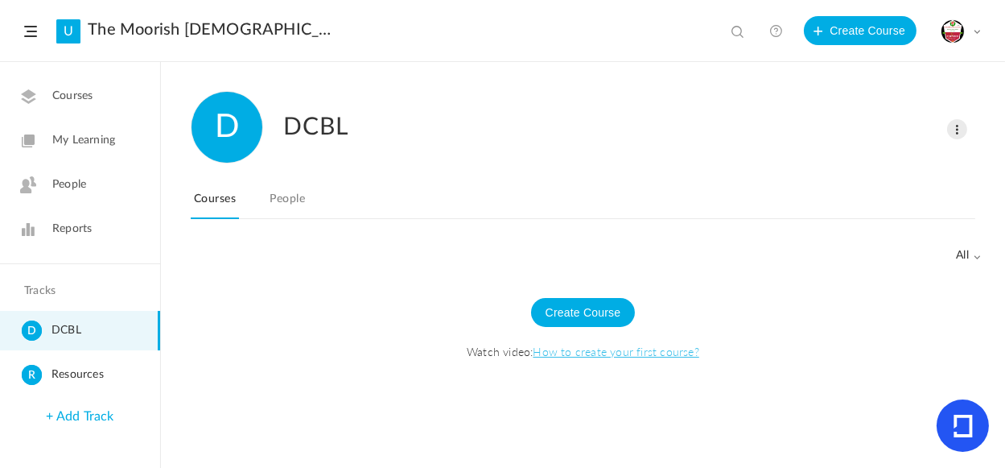
click at [981, 27] on header "U The Moorish Islamic Therocratic Insitute. MITI tracks View all No results Cre…" at bounding box center [502, 31] width 1005 height 62
click at [975, 27] on span at bounding box center [977, 31] width 8 height 8
click at [737, 294] on div "Create Course Watch video: How to create your first course?" at bounding box center [583, 337] width 812 height 142
click at [205, 122] on cite "D" at bounding box center [227, 127] width 71 height 71
click at [47, 283] on div "Courses My Learning People Reports Tracks D DCBL R Resources + Add Track" at bounding box center [80, 296] width 161 height 468
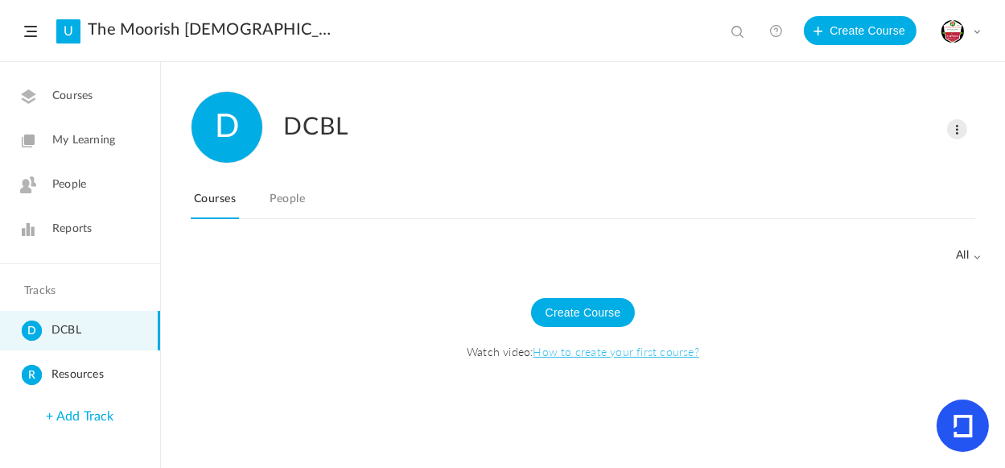
click at [41, 287] on h4 "Tracks" at bounding box center [78, 291] width 108 height 14
click at [67, 379] on span "Resources" at bounding box center [103, 375] width 102 height 20
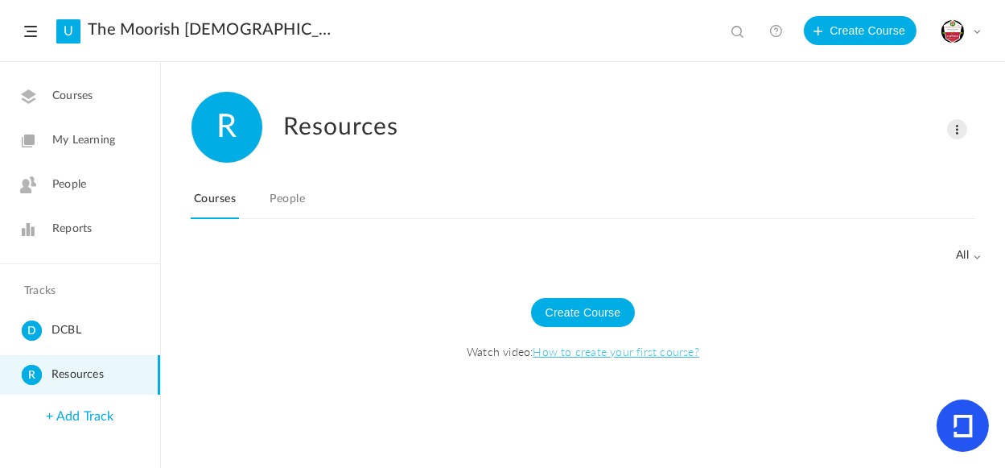
click at [74, 313] on link "D DCBL" at bounding box center [80, 330] width 160 height 39
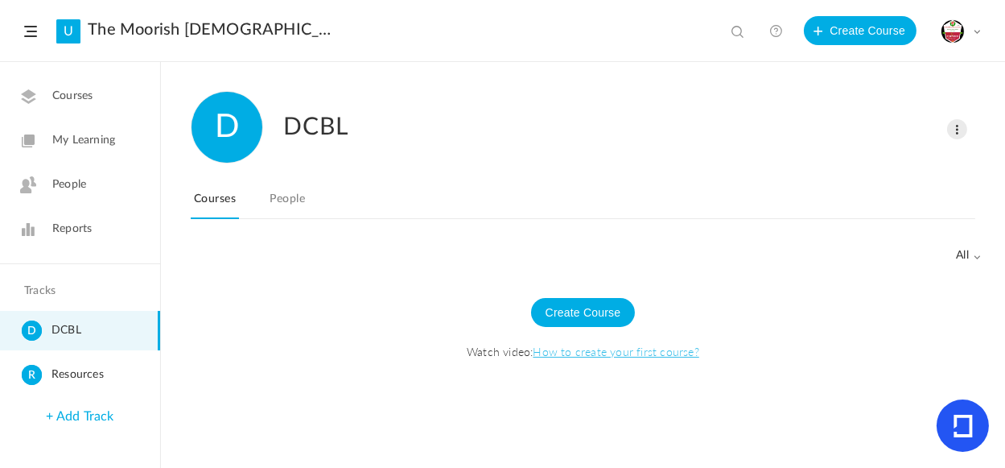
click at [980, 255] on span at bounding box center [978, 257] width 8 height 8
click at [848, 290] on link "All" at bounding box center [905, 290] width 151 height 30
click at [223, 200] on link "Courses" at bounding box center [215, 203] width 48 height 31
click at [963, 126] on span at bounding box center [957, 129] width 20 height 20
click at [877, 194] on link "Delete" at bounding box center [907, 193] width 119 height 30
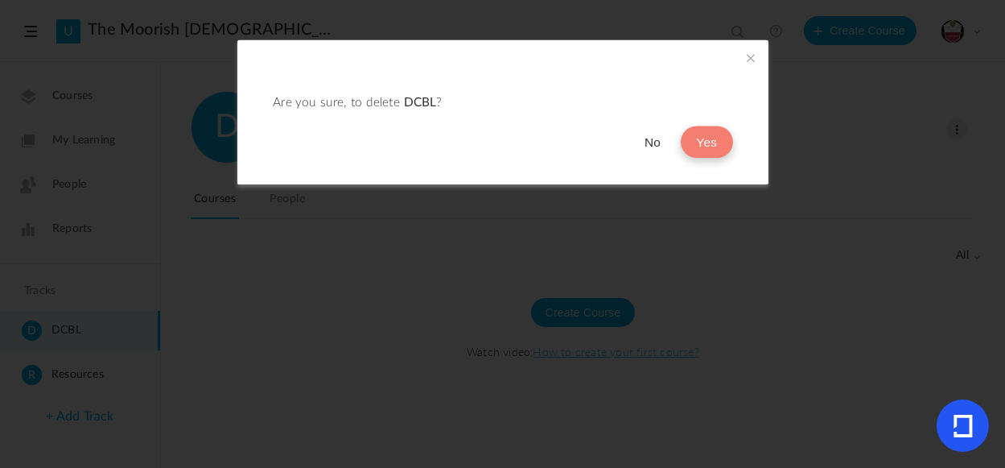
click at [704, 146] on button "Yes" at bounding box center [706, 142] width 52 height 32
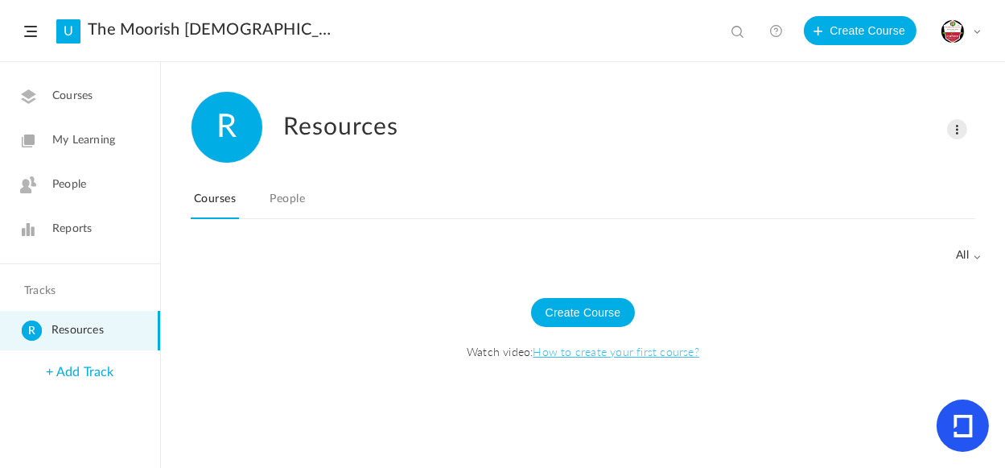
click at [63, 331] on span "Resources" at bounding box center [103, 330] width 102 height 20
click at [68, 142] on span "My Learning" at bounding box center [83, 140] width 63 height 17
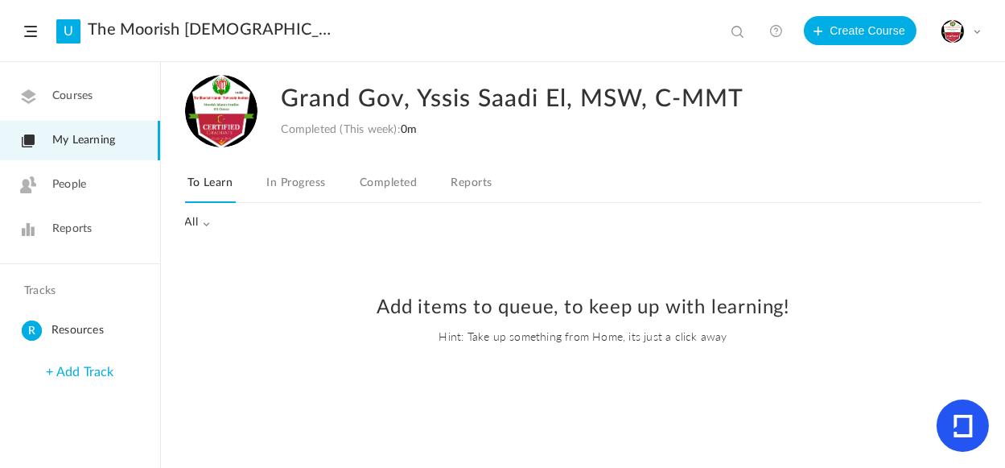
click at [75, 188] on span "People" at bounding box center [69, 184] width 34 height 17
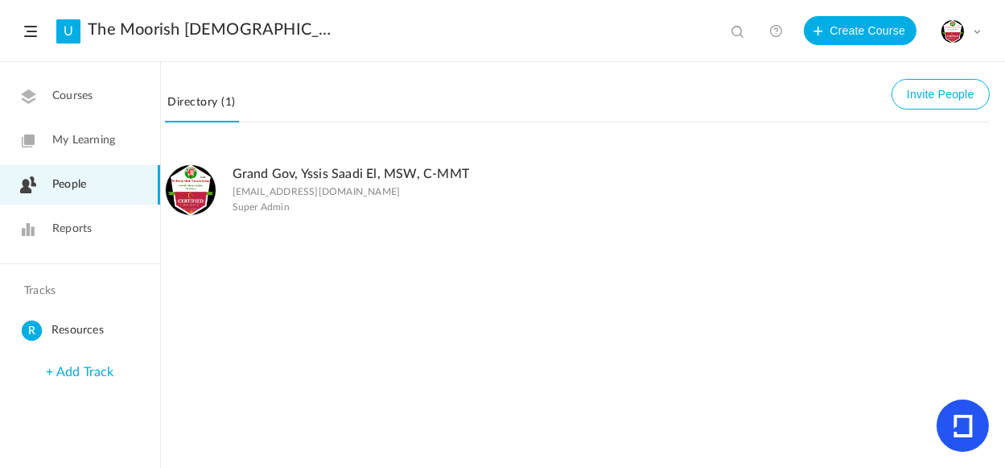
click at [35, 27] on span at bounding box center [30, 31] width 13 height 11
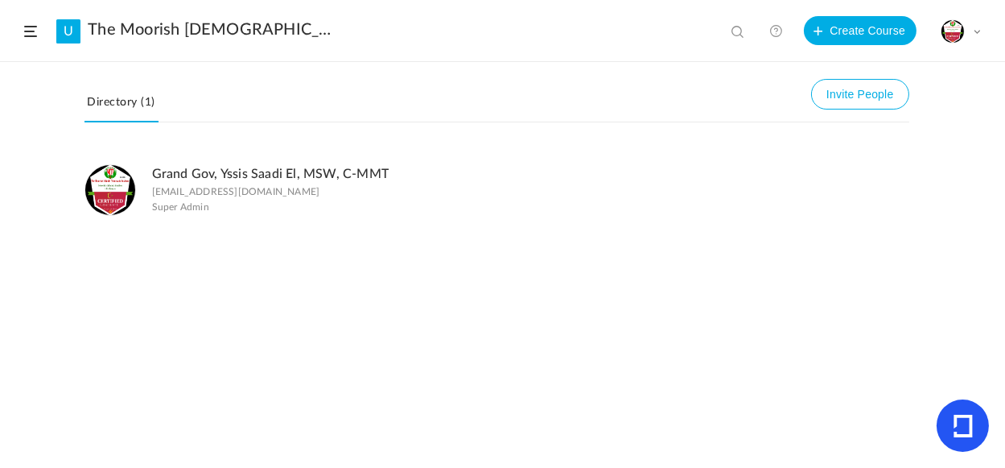
click at [194, 200] on figcaption "Grand Gov, Yssis Saadi El, MSW, C-MMT info@msta1928.org Super Admin" at bounding box center [270, 189] width 237 height 52
click at [32, 32] on span at bounding box center [30, 31] width 13 height 11
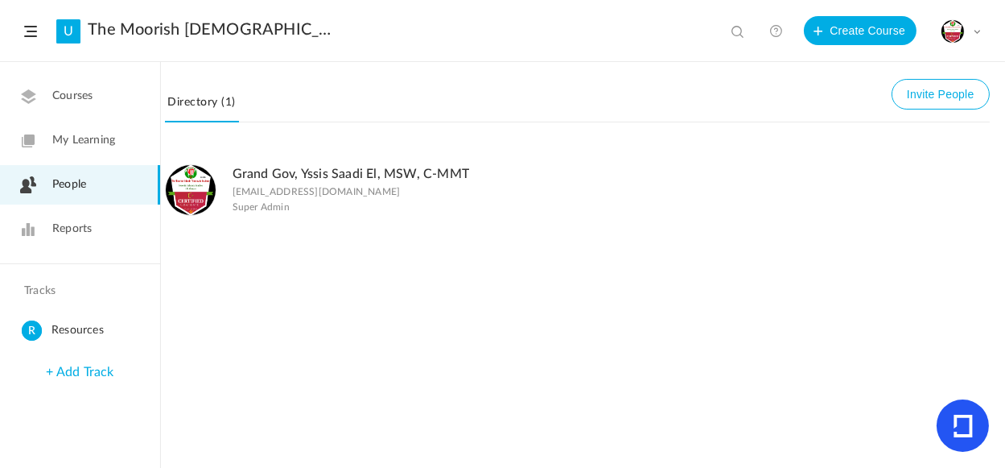
click at [73, 130] on link "My Learning" at bounding box center [80, 140] width 160 height 39
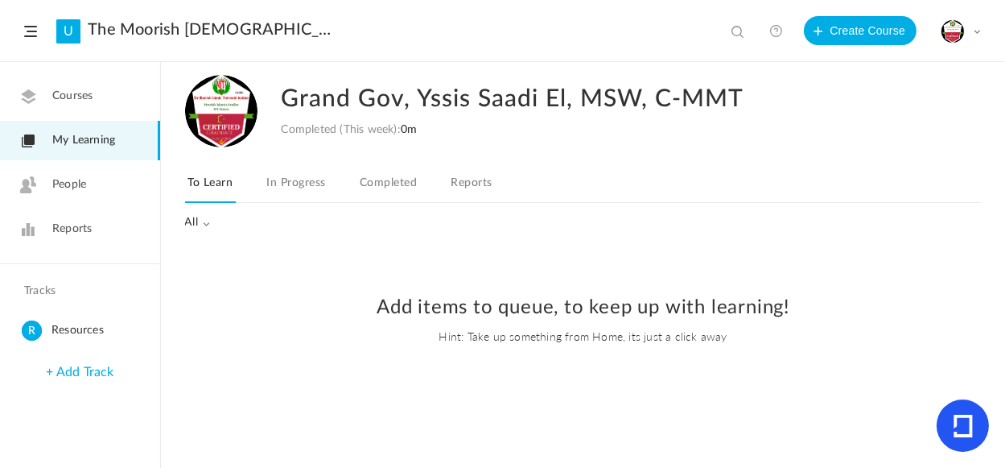
click at [559, 308] on h2 "Add items to queue, to keep up with learning!" at bounding box center [583, 307] width 812 height 23
click at [209, 223] on span at bounding box center [206, 224] width 8 height 8
click at [222, 287] on ul "The Moorish Islamic Therocratic Insitute. MITI" at bounding box center [261, 299] width 151 height 52
click at [437, 312] on h2 "Add items to queue, to keep up with learning!" at bounding box center [583, 307] width 812 height 23
click at [285, 180] on link "In Progress" at bounding box center [295, 187] width 65 height 31
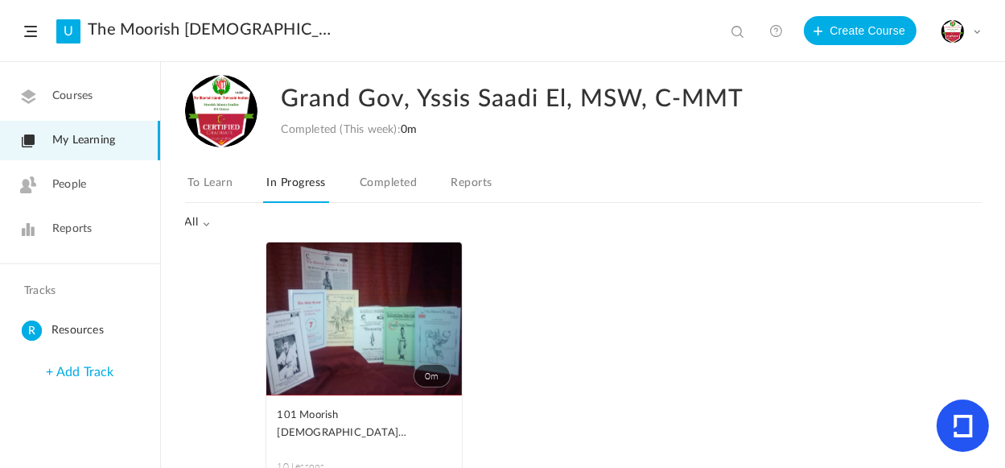
scroll to position [52, 0]
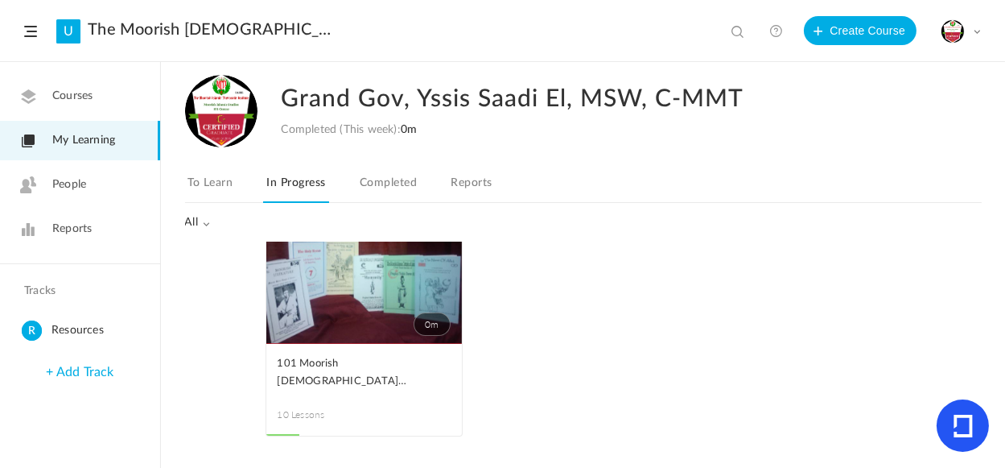
click at [474, 183] on link "Reports" at bounding box center [471, 187] width 47 height 31
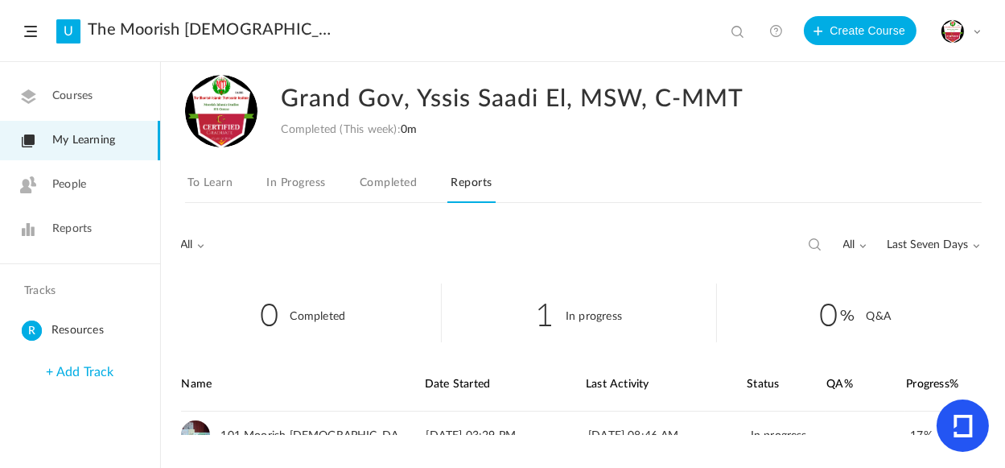
scroll to position [57, 0]
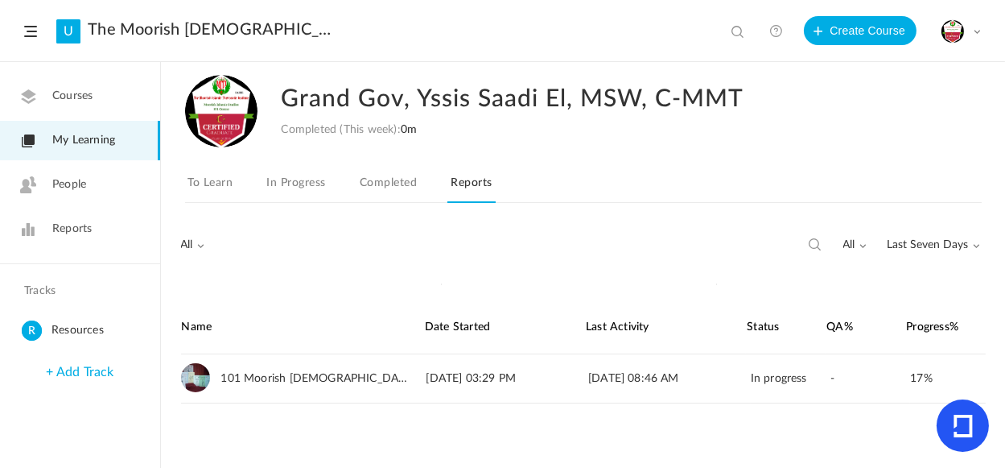
click at [387, 181] on link "Completed" at bounding box center [389, 187] width 64 height 31
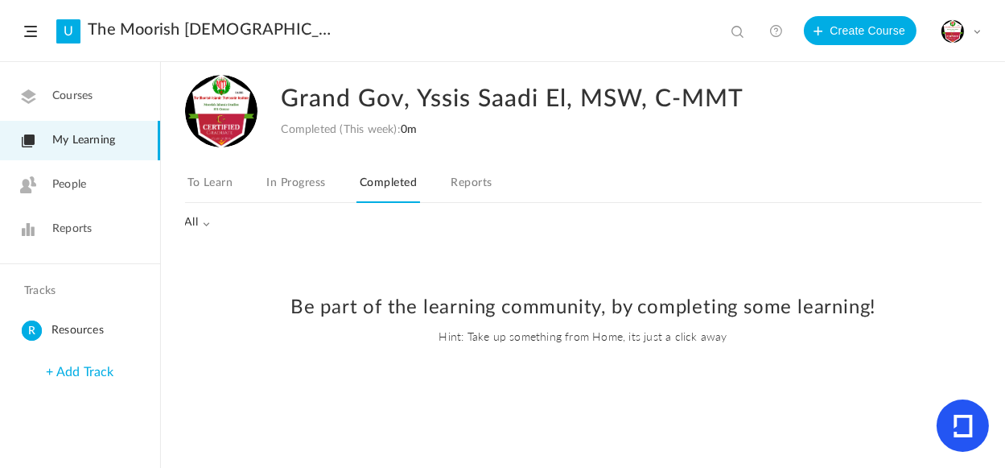
click at [23, 31] on header "U The Moorish Islamic Therocratic Insitute. MITI tracks View all No results Cre…" at bounding box center [502, 31] width 1005 height 62
click at [29, 27] on span at bounding box center [30, 31] width 13 height 11
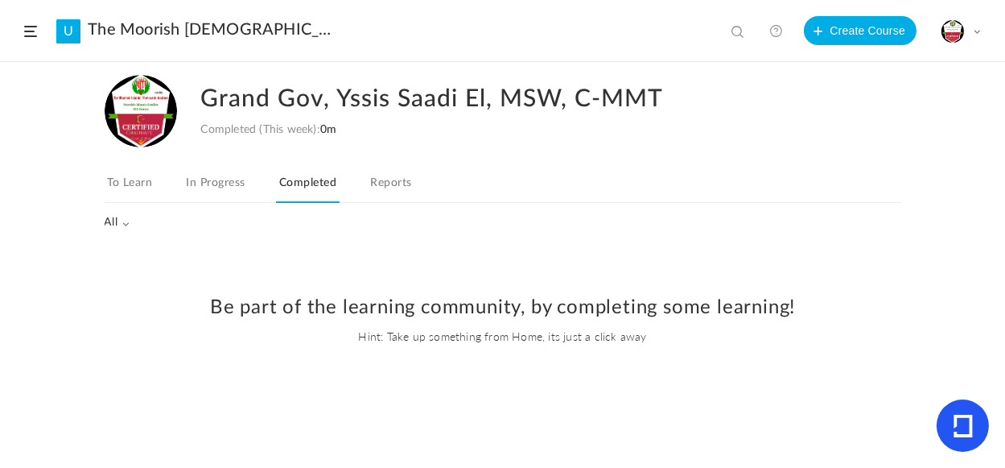
click at [994, 27] on header "U The Moorish Islamic Therocratic Insitute. MITI tracks View all No results Cre…" at bounding box center [502, 31] width 1005 height 62
click at [980, 28] on span at bounding box center [977, 31] width 8 height 8
click at [893, 99] on link "University Settings" at bounding box center [904, 101] width 151 height 30
click at [971, 35] on div "My Profile University Settings Current Plan Billing Details Logout" at bounding box center [961, 31] width 40 height 24
click at [855, 192] on link "Logout" at bounding box center [904, 190] width 151 height 30
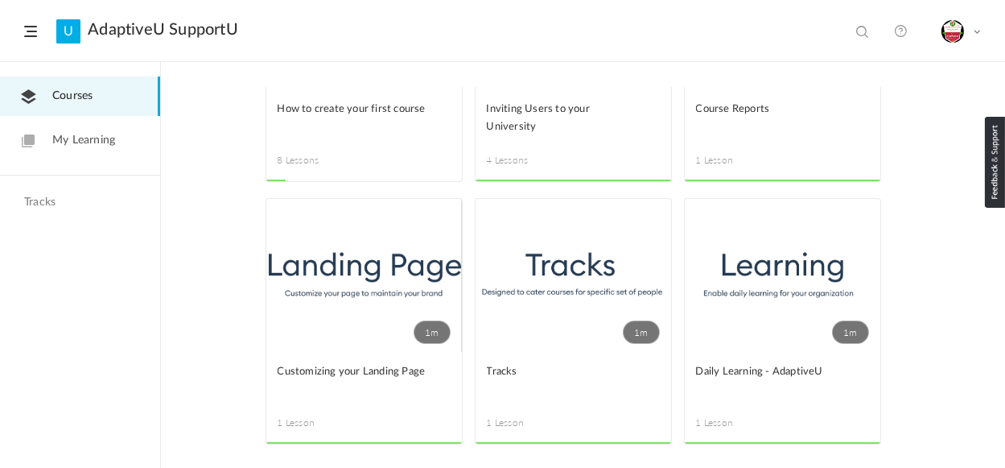
scroll to position [152, 0]
click at [601, 287] on link "1m" at bounding box center [574, 274] width 196 height 153
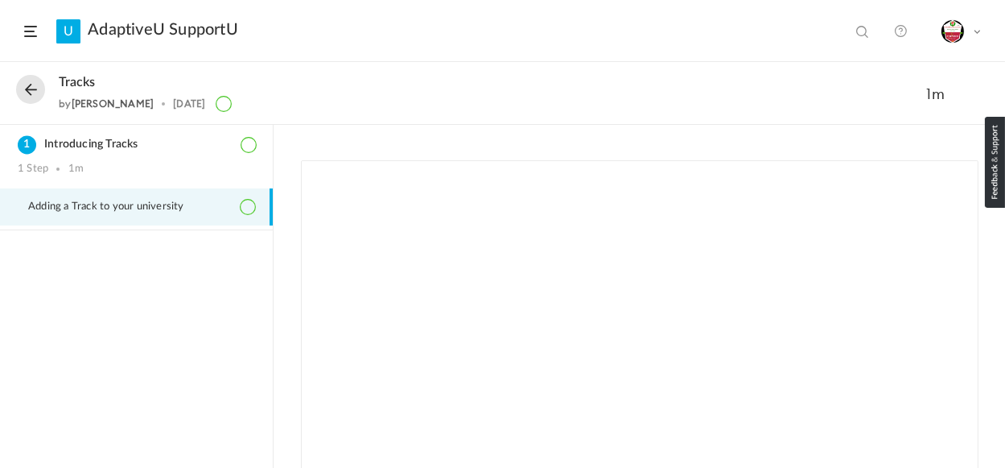
scroll to position [62, 0]
click at [186, 350] on ol "Introducing Tracks 1 Step 1m Adding a Track to your university" at bounding box center [136, 296] width 273 height 343
click at [987, 27] on header "U AdaptiveU SupportU View all No results My Profile Logout" at bounding box center [502, 31] width 1005 height 62
click at [977, 29] on span at bounding box center [977, 31] width 8 height 8
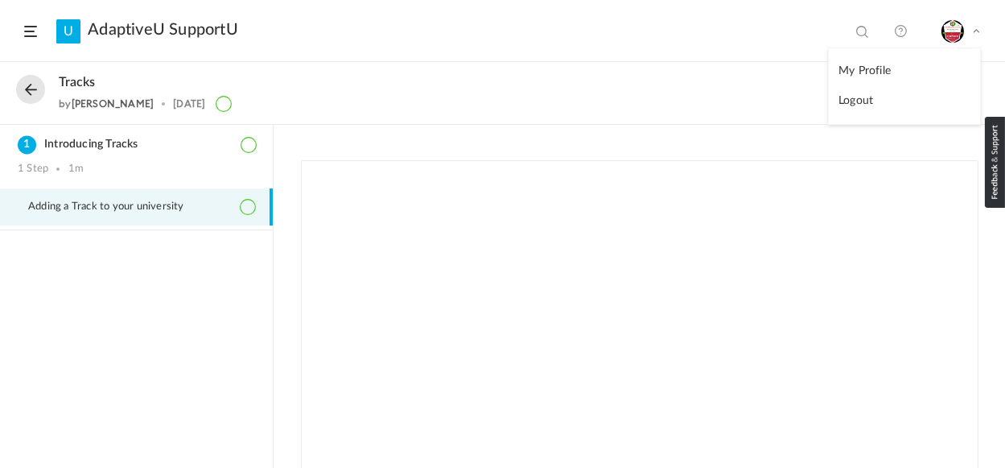
click at [20, 27] on header "U AdaptiveU SupportU View all No results My Profile Logout" at bounding box center [502, 31] width 1005 height 62
click at [22, 27] on header "U AdaptiveU SupportU View all No results My Profile Logout" at bounding box center [502, 31] width 1005 height 62
click at [33, 35] on span at bounding box center [30, 31] width 13 height 11
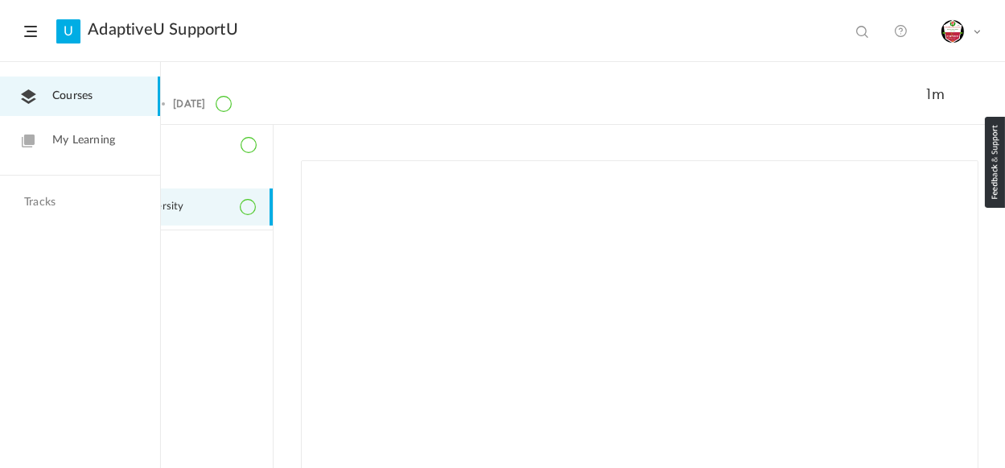
click at [284, 71] on div "Tracks by Saranya Kannan 26 Jan 2021 1m" at bounding box center [502, 94] width 1005 height 62
click at [232, 59] on header "U AdaptiveU SupportU View all No results My Profile Logout" at bounding box center [502, 31] width 1005 height 62
click at [66, 103] on span "Courses" at bounding box center [72, 96] width 40 height 17
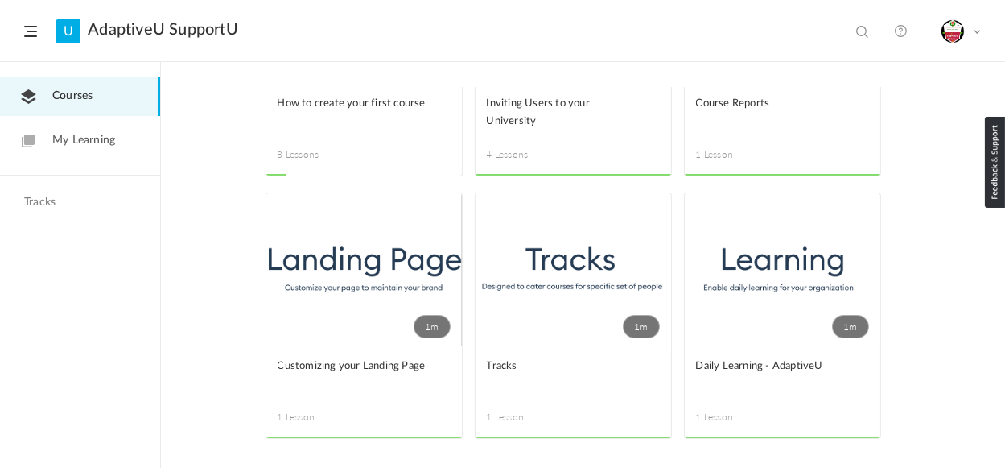
scroll to position [159, 0]
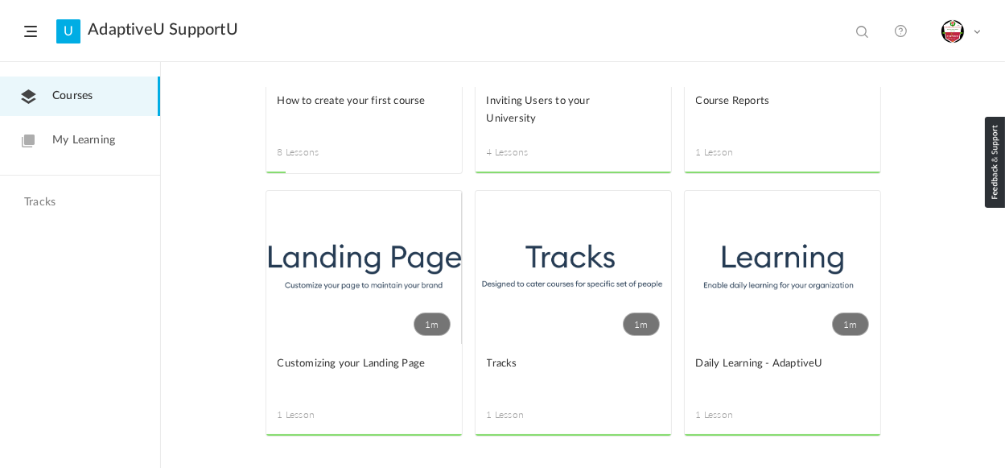
click at [771, 276] on link "1m" at bounding box center [783, 267] width 196 height 153
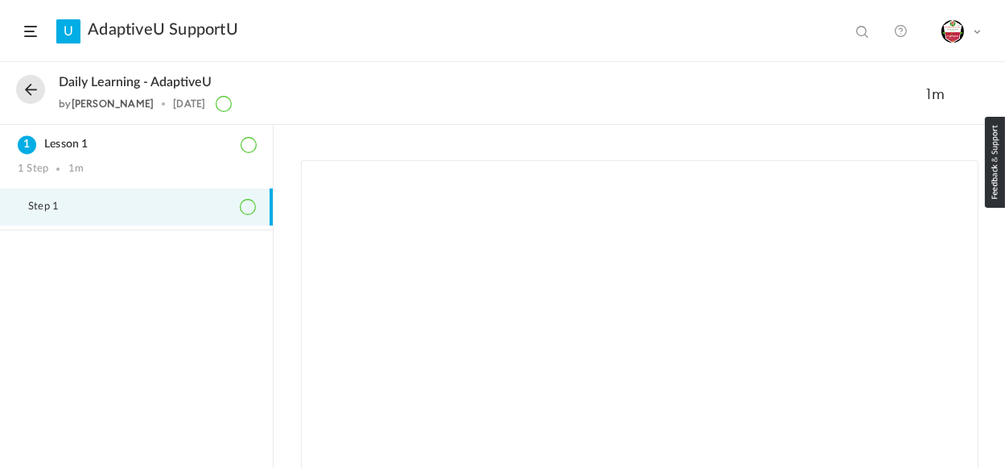
scroll to position [43, 0]
click at [979, 31] on span at bounding box center [977, 31] width 8 height 8
click at [31, 36] on span at bounding box center [30, 31] width 13 height 11
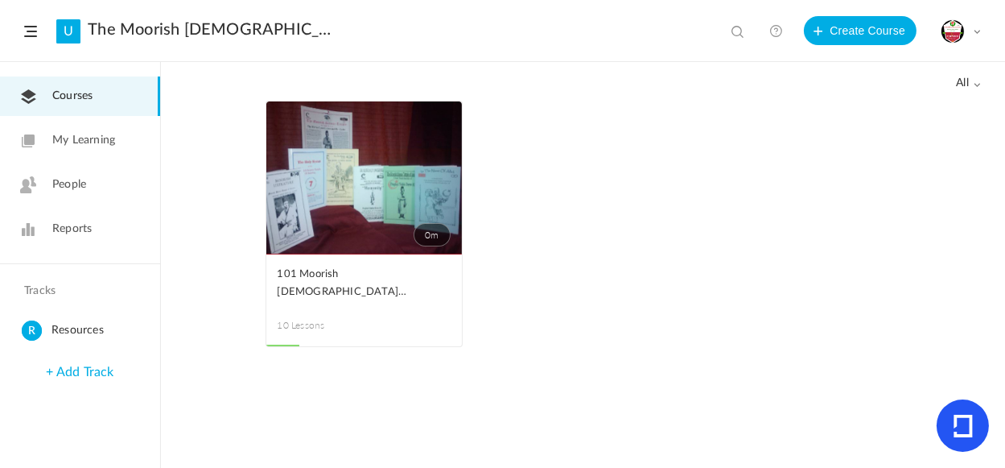
click at [977, 80] on span at bounding box center [978, 84] width 8 height 8
click at [854, 115] on link "All" at bounding box center [905, 118] width 151 height 30
click at [972, 27] on div "My Profile University Settings Current Plan Billing Details Logout" at bounding box center [961, 31] width 40 height 24
click at [384, 171] on link "0m" at bounding box center [364, 177] width 196 height 153
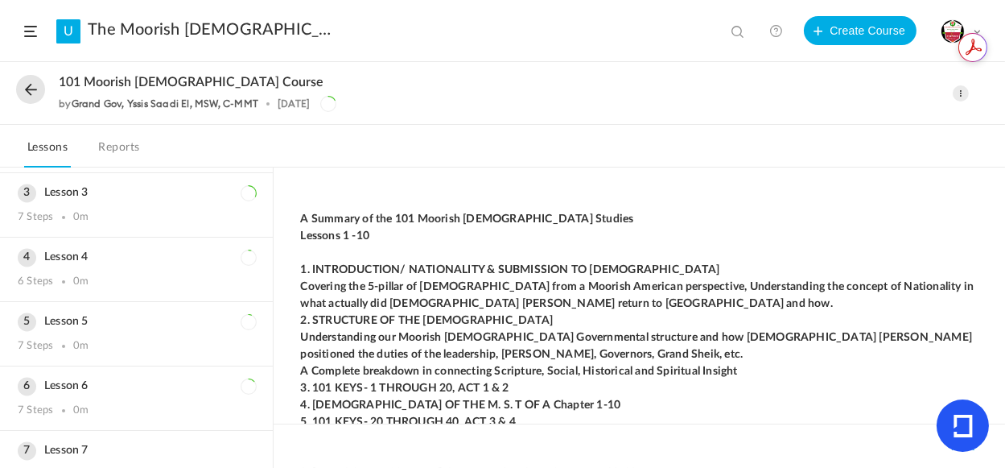
scroll to position [637, 0]
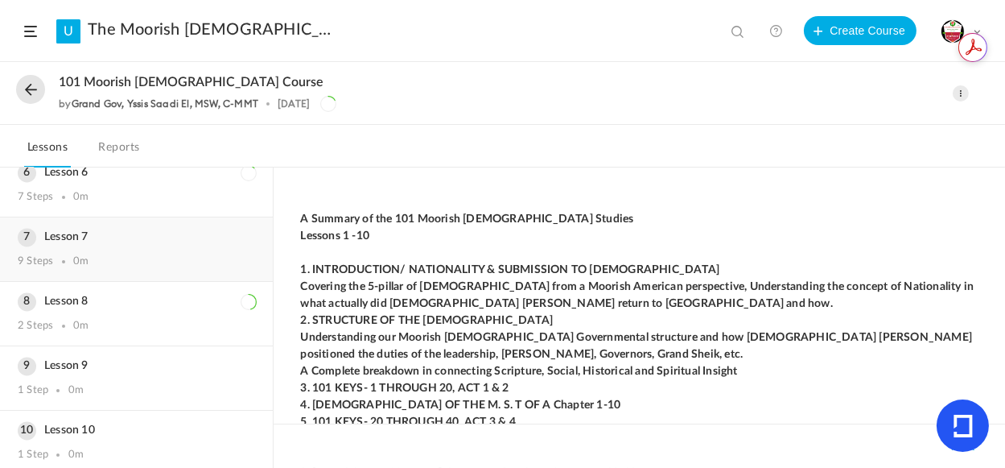
click at [124, 257] on div "9 Steps 0m" at bounding box center [136, 261] width 237 height 13
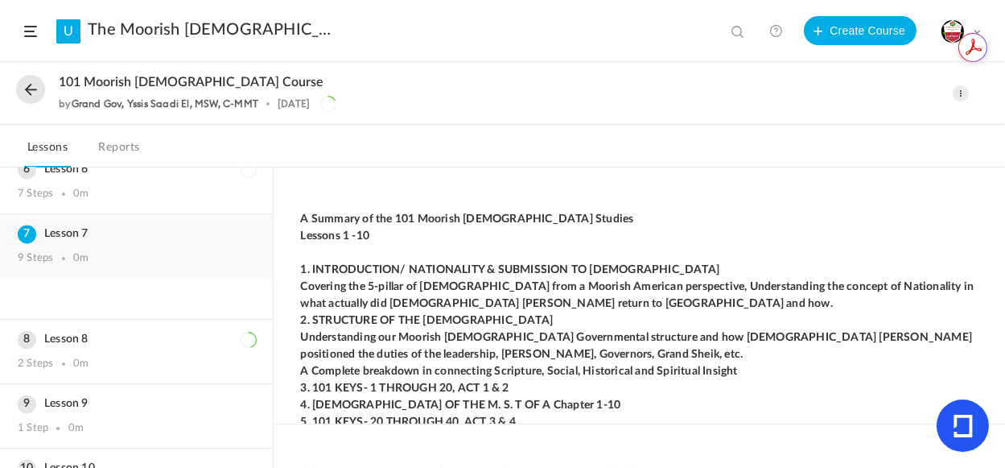
scroll to position [340, 0]
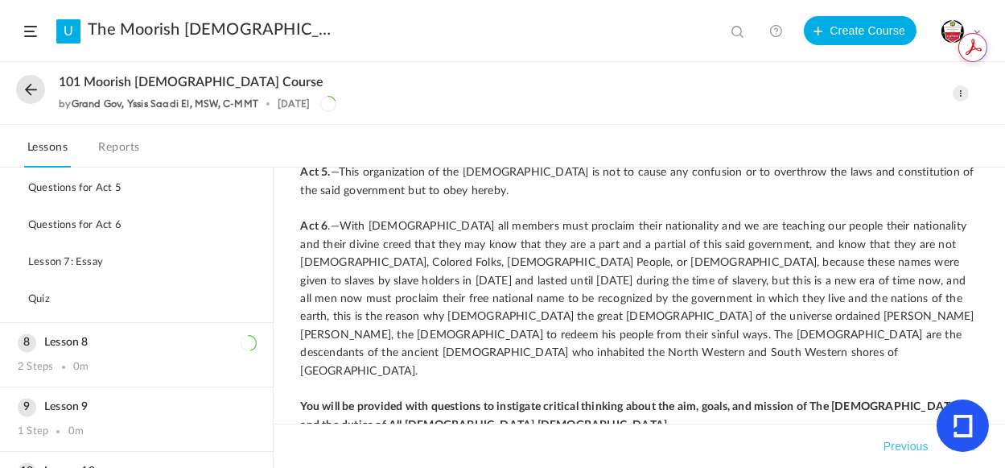
scroll to position [674, 0]
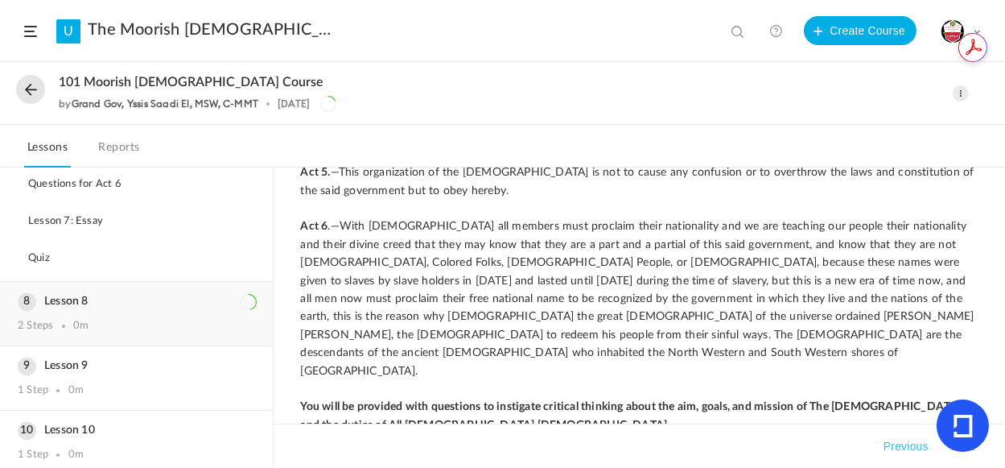
click at [89, 304] on div "Lesson 8 2 Steps 0m" at bounding box center [136, 314] width 273 height 64
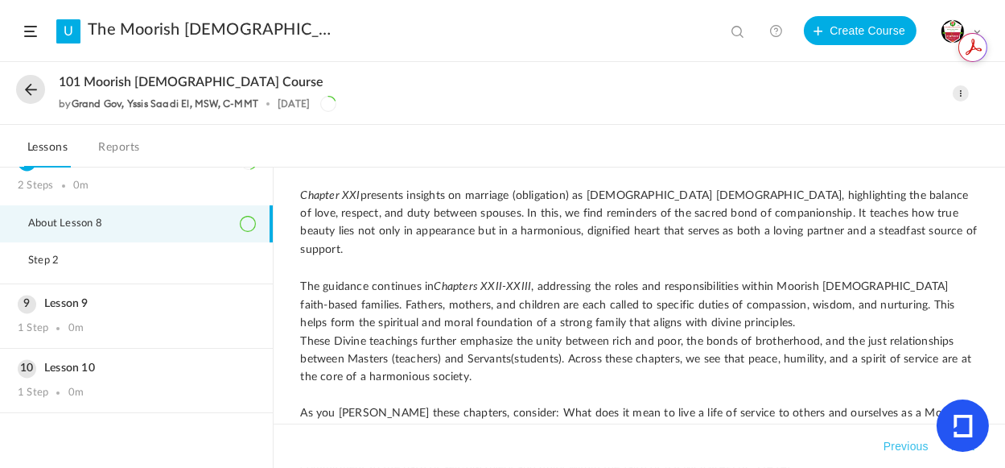
scroll to position [303, 0]
